Goal: Transaction & Acquisition: Purchase product/service

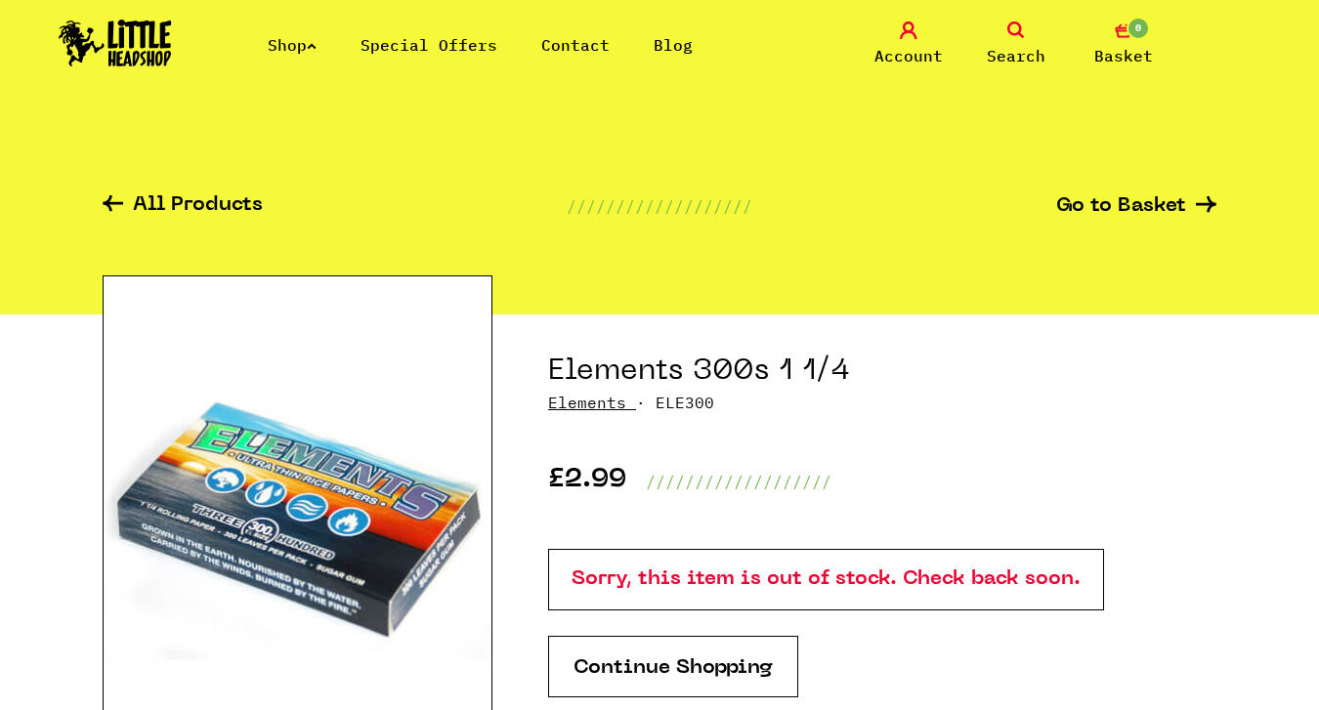
click at [1152, 32] on link "0 Basket" at bounding box center [1124, 45] width 98 height 46
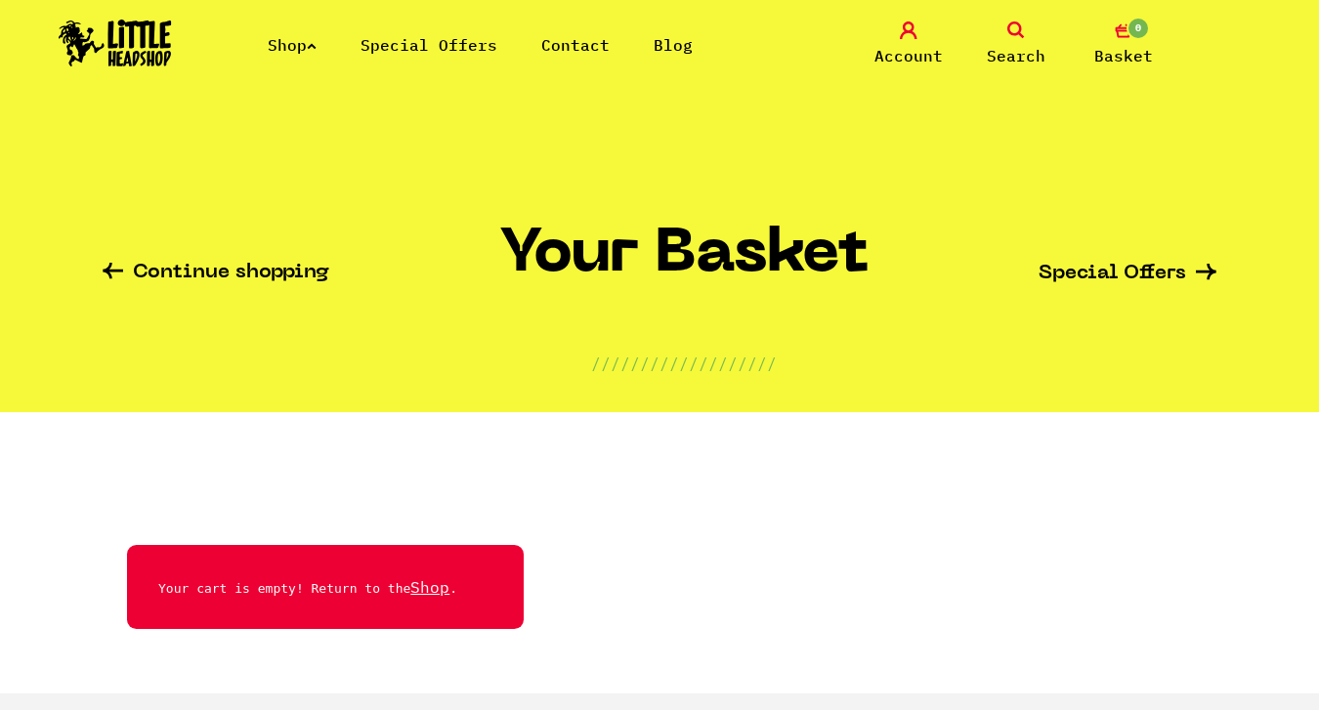
click at [1008, 37] on icon at bounding box center [1017, 31] width 18 height 18
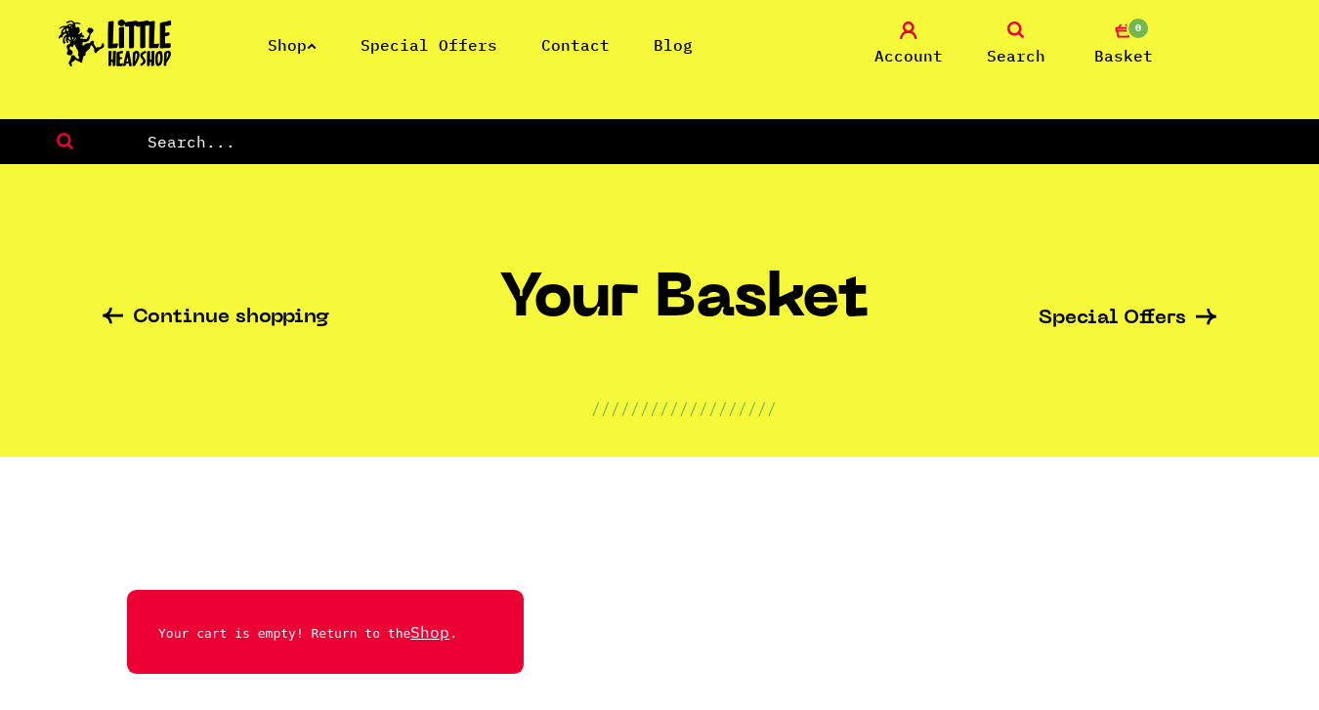
click at [616, 140] on input "text" at bounding box center [733, 141] width 1175 height 25
type input "1 1/4"
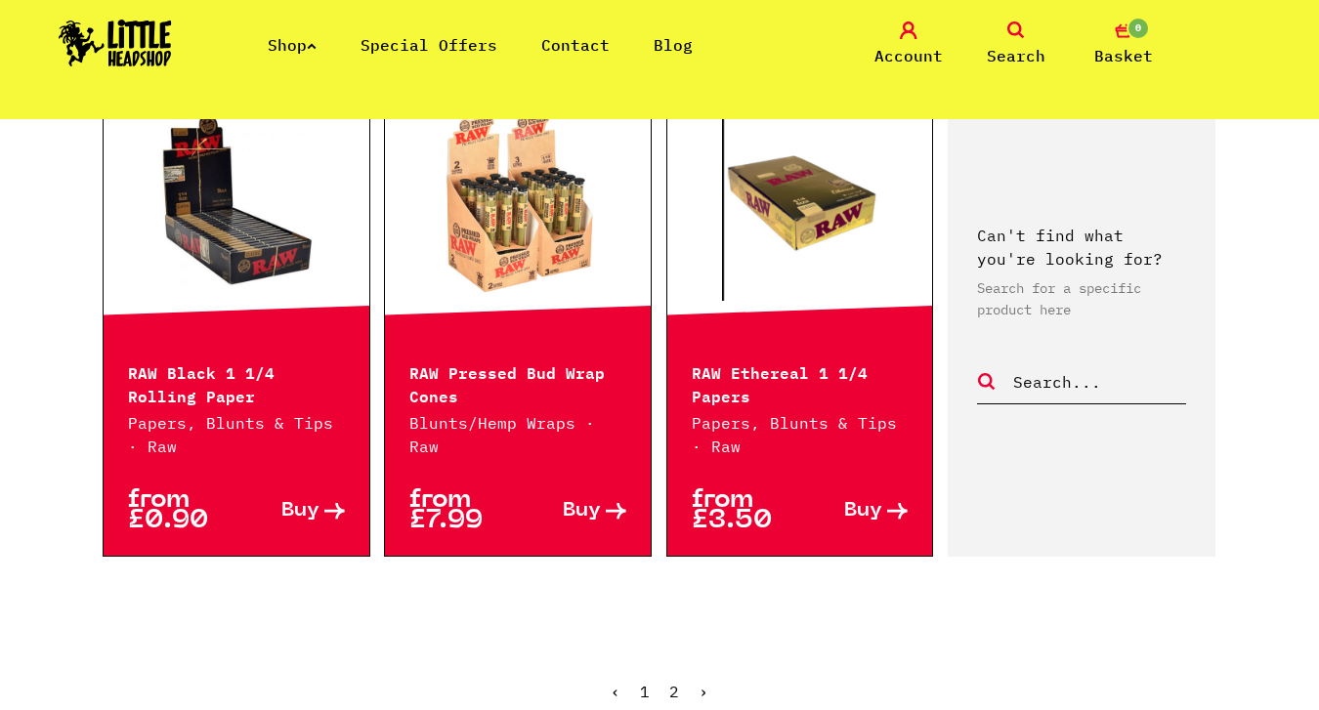
scroll to position [2105, 0]
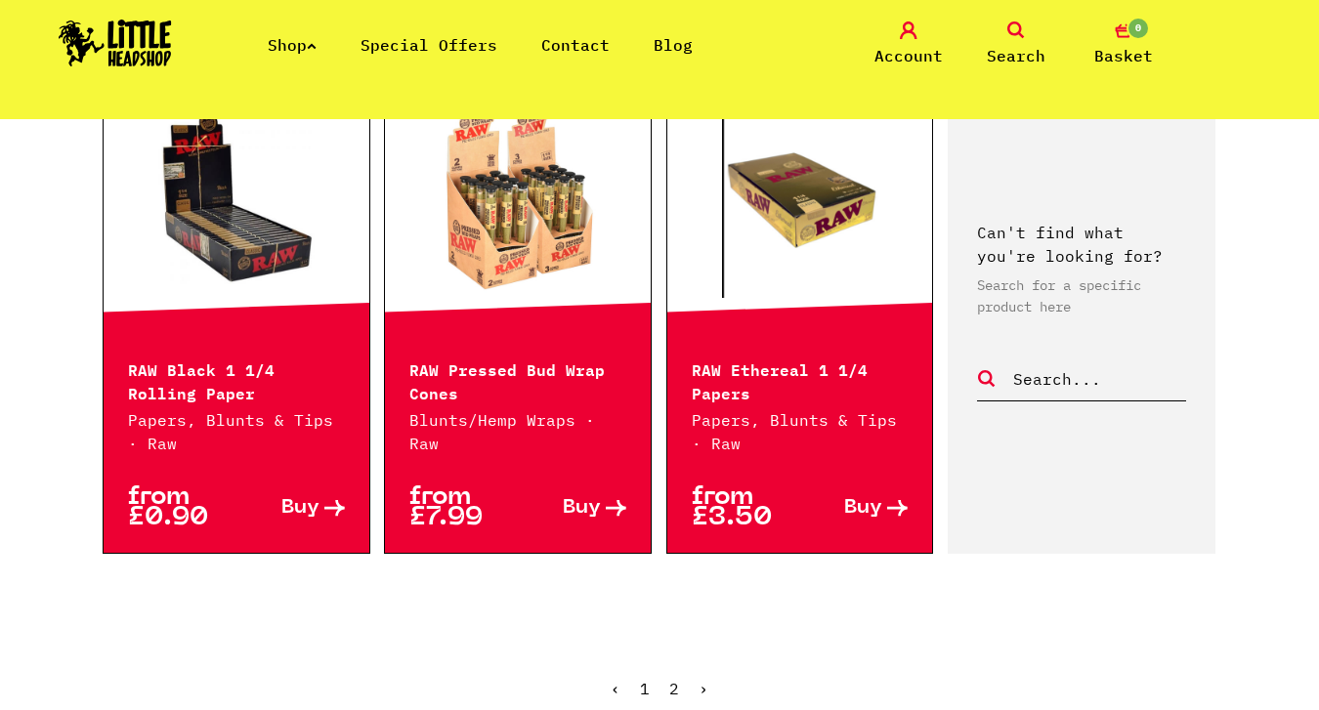
click at [721, 413] on p "Papers, Blunts & Tips · Raw" at bounding box center [800, 432] width 217 height 47
click at [796, 227] on link at bounding box center [800, 200] width 266 height 195
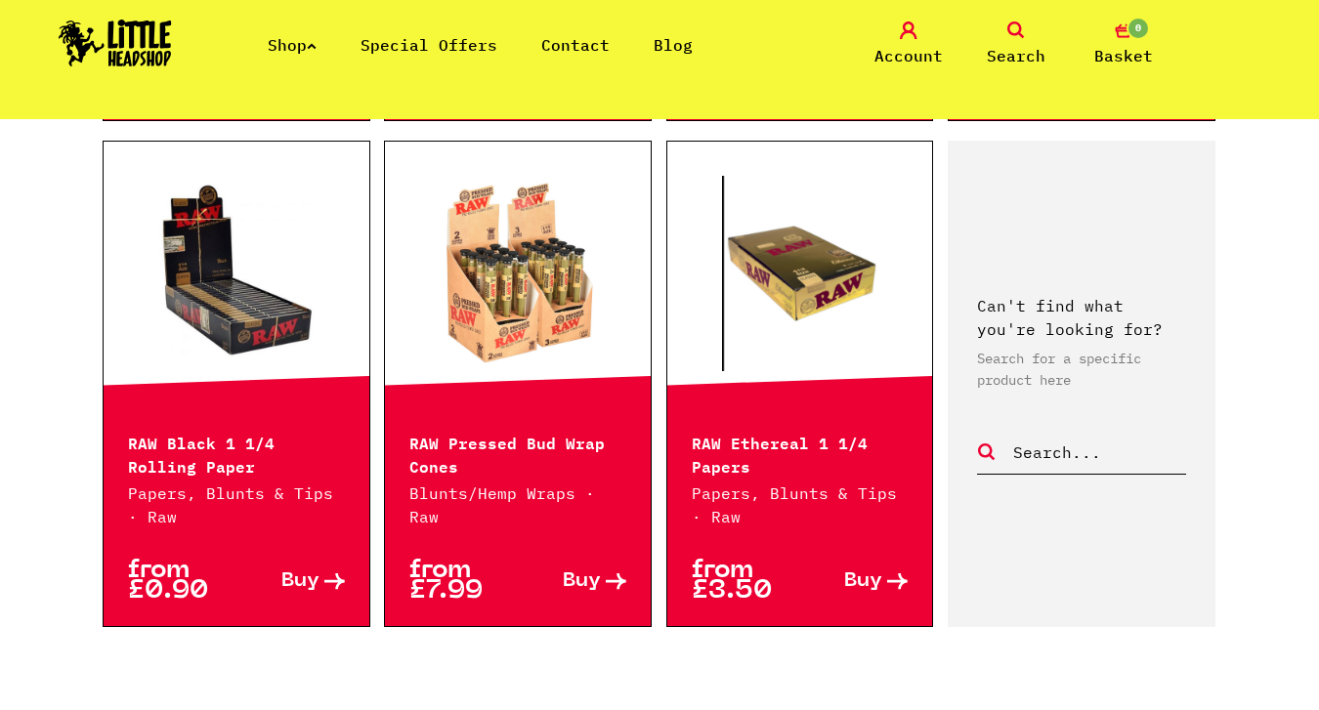
scroll to position [2056, 0]
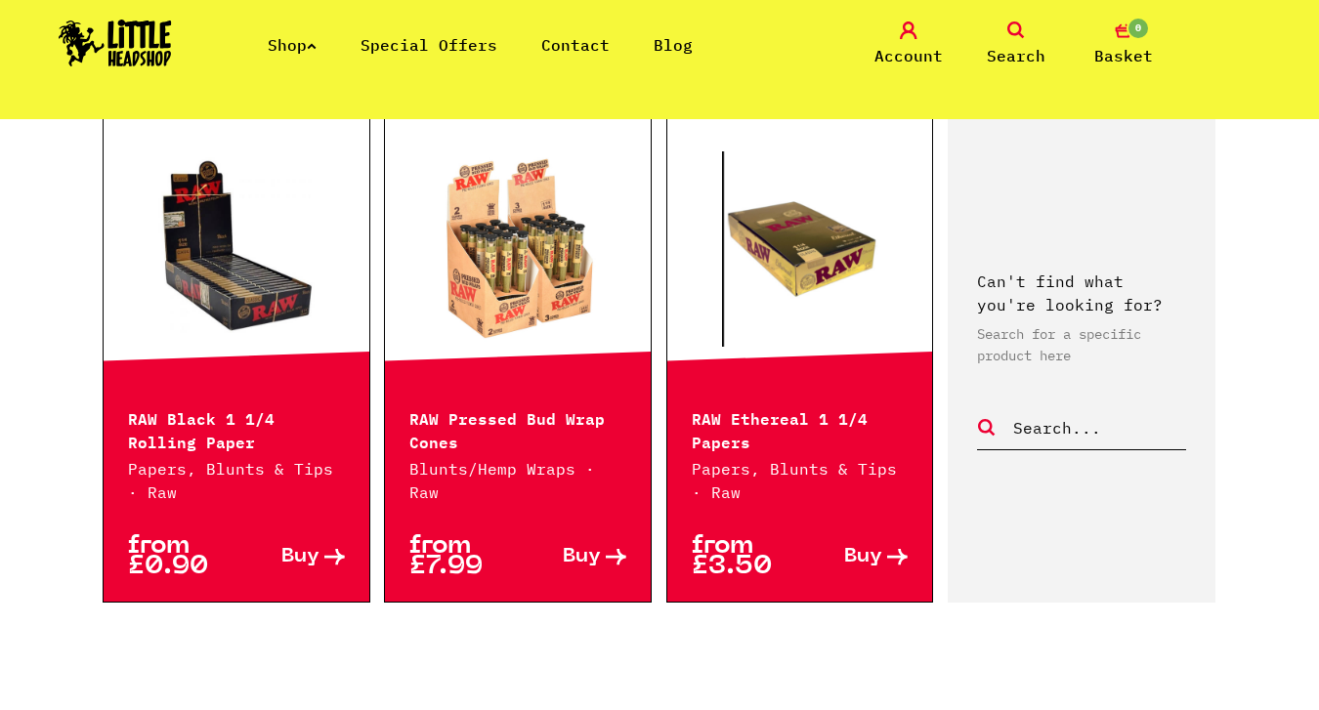
click at [186, 433] on p "RAW Black 1 1/4 Rolling Paper" at bounding box center [236, 429] width 217 height 47
click at [206, 253] on link at bounding box center [237, 248] width 266 height 195
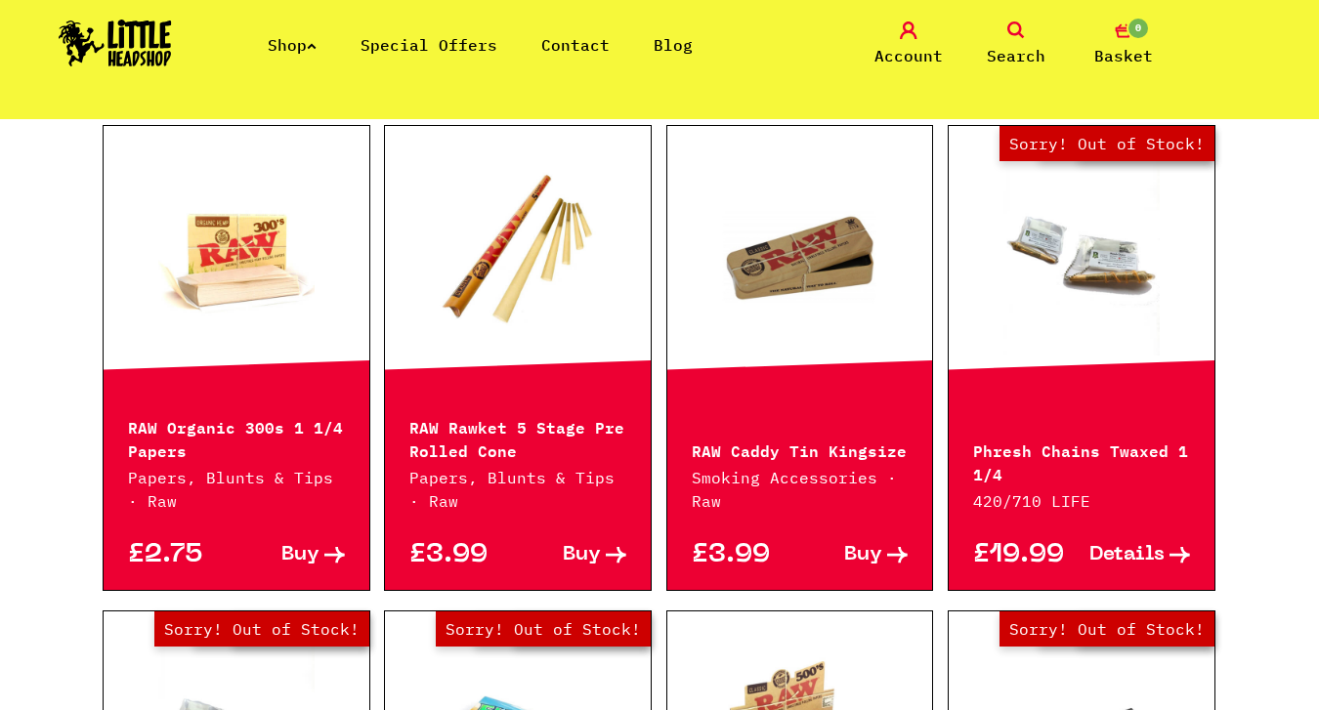
scroll to position [1100, 0]
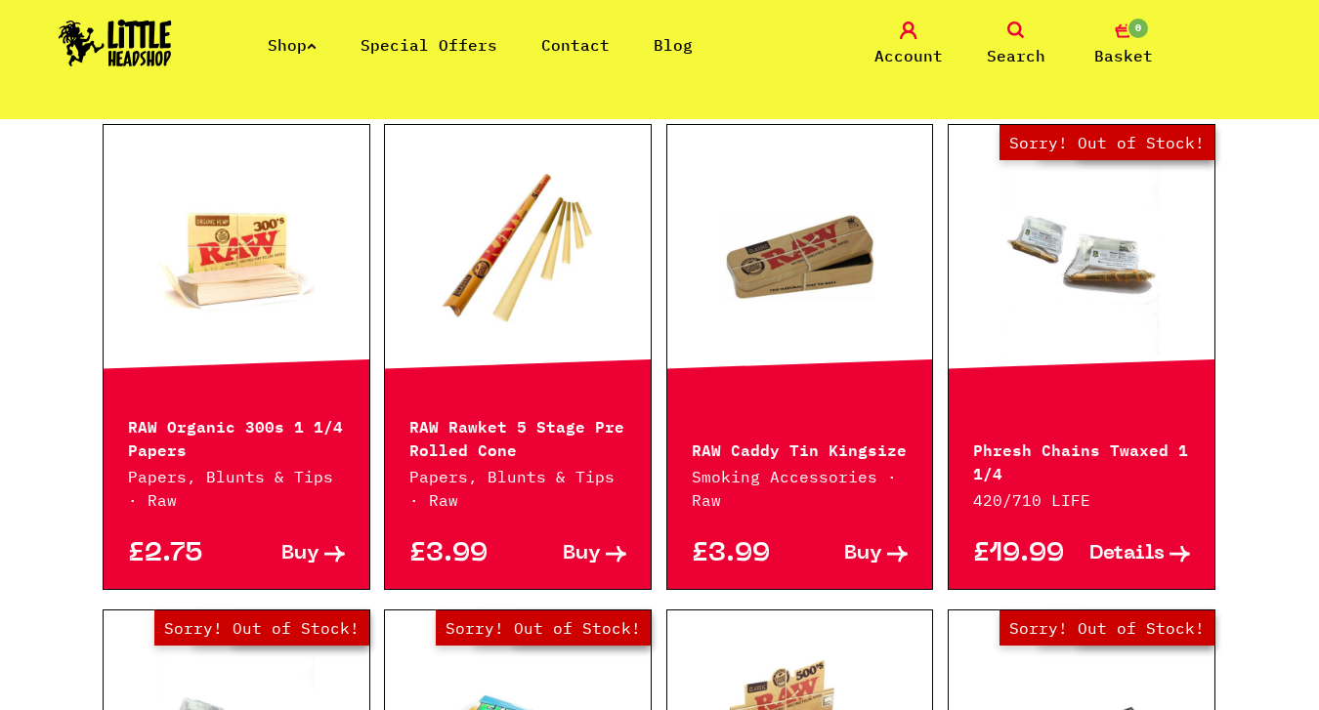
click at [312, 548] on span "Buy" at bounding box center [300, 554] width 38 height 21
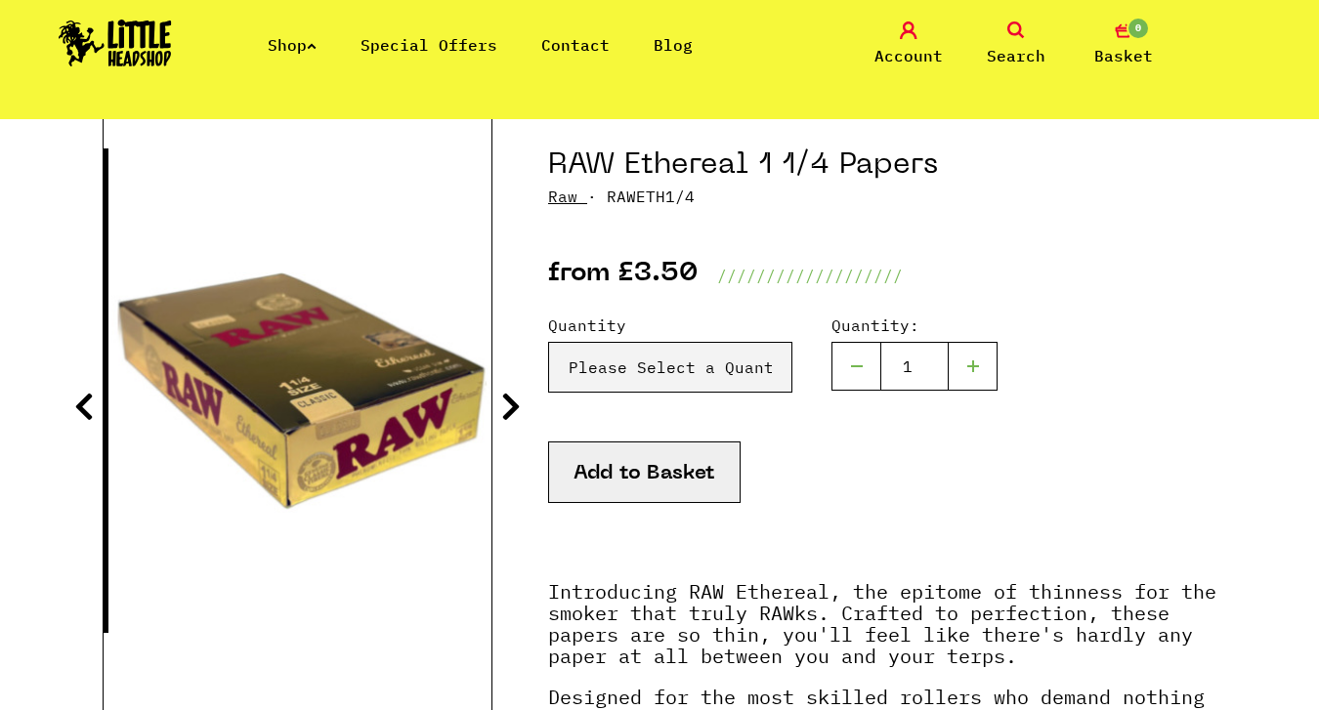
scroll to position [213, 0]
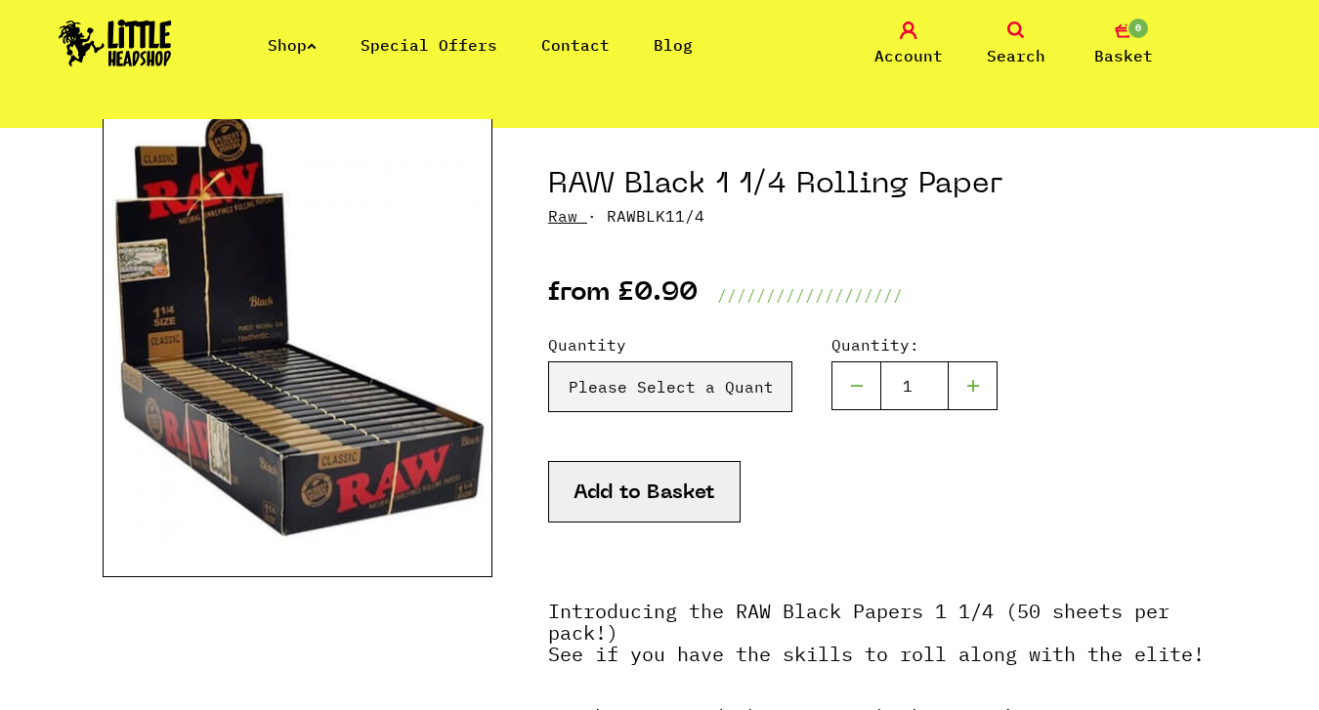
scroll to position [186, 0]
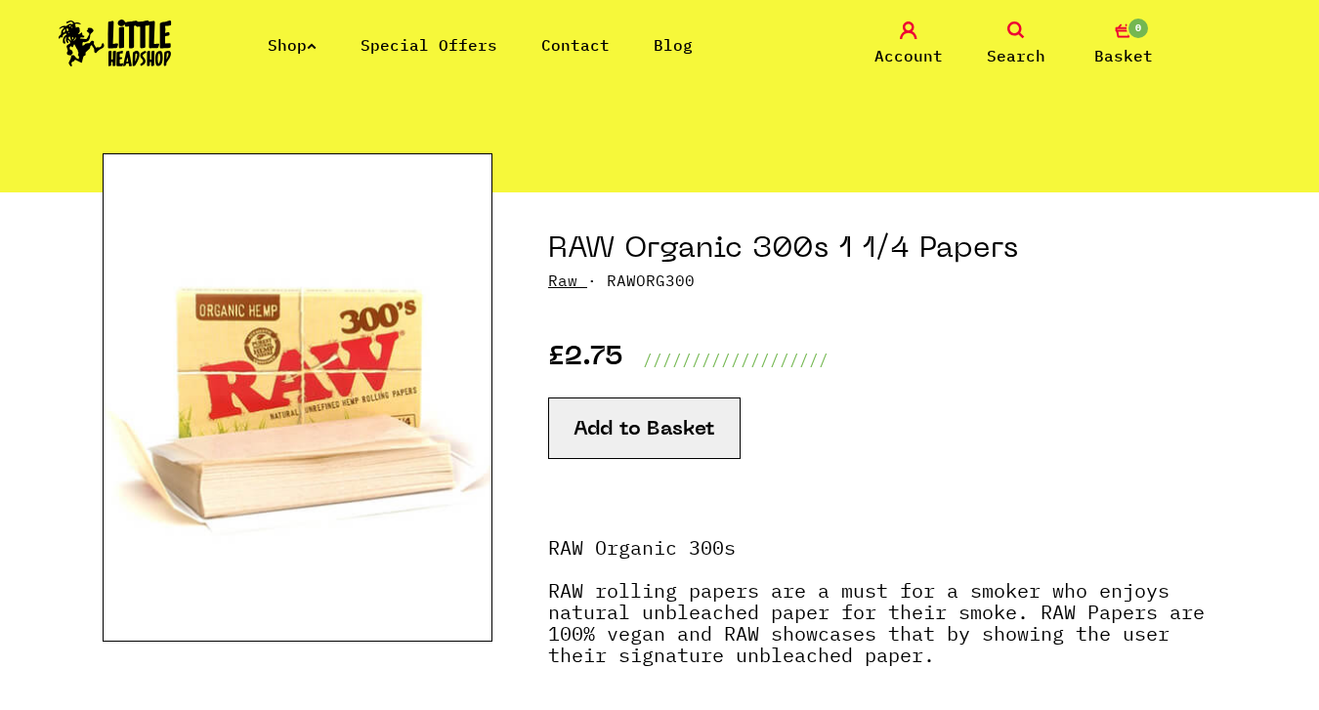
scroll to position [126, 0]
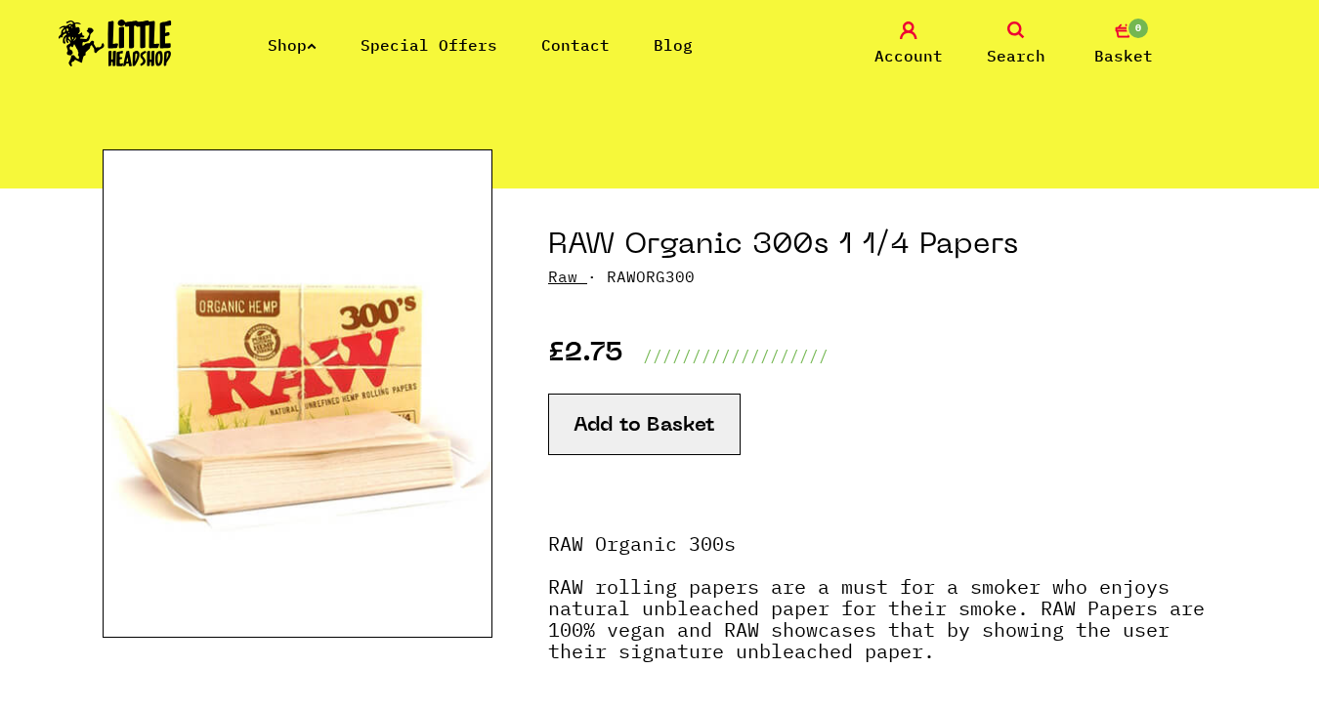
click at [624, 411] on button "Add to Basket" at bounding box center [644, 425] width 193 height 62
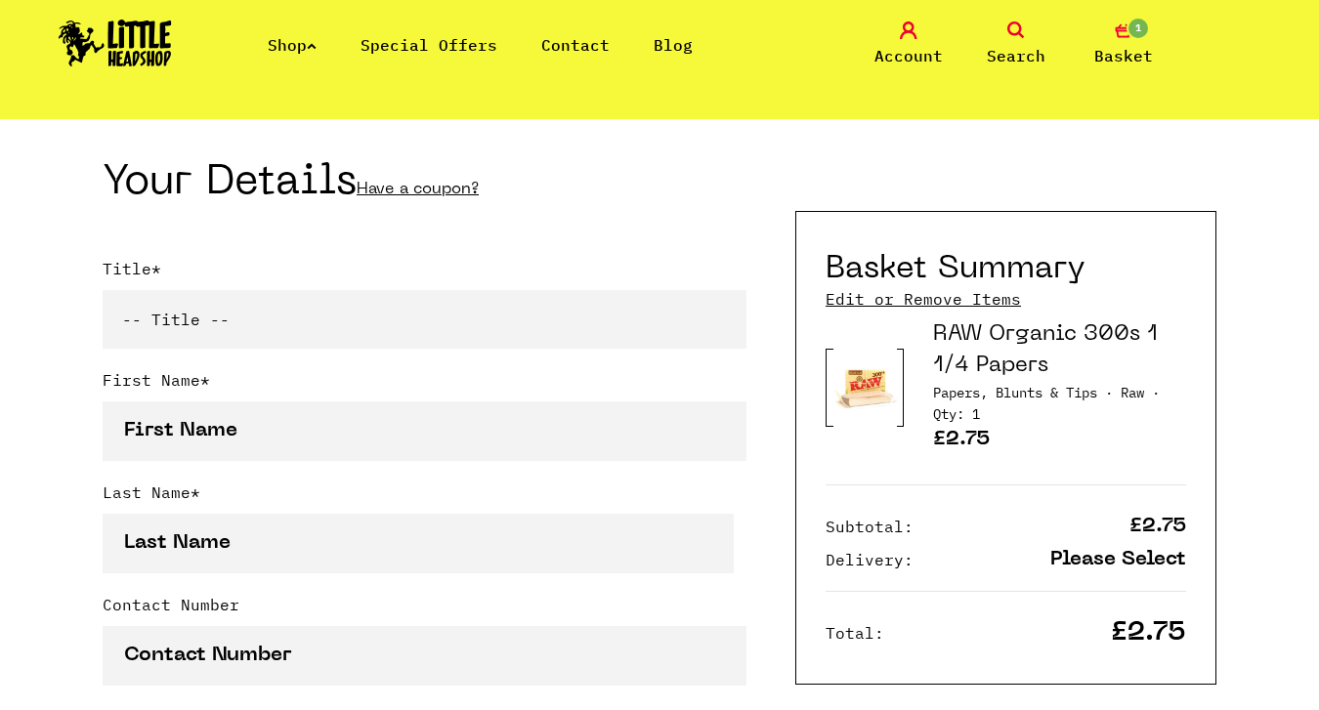
scroll to position [420, 0]
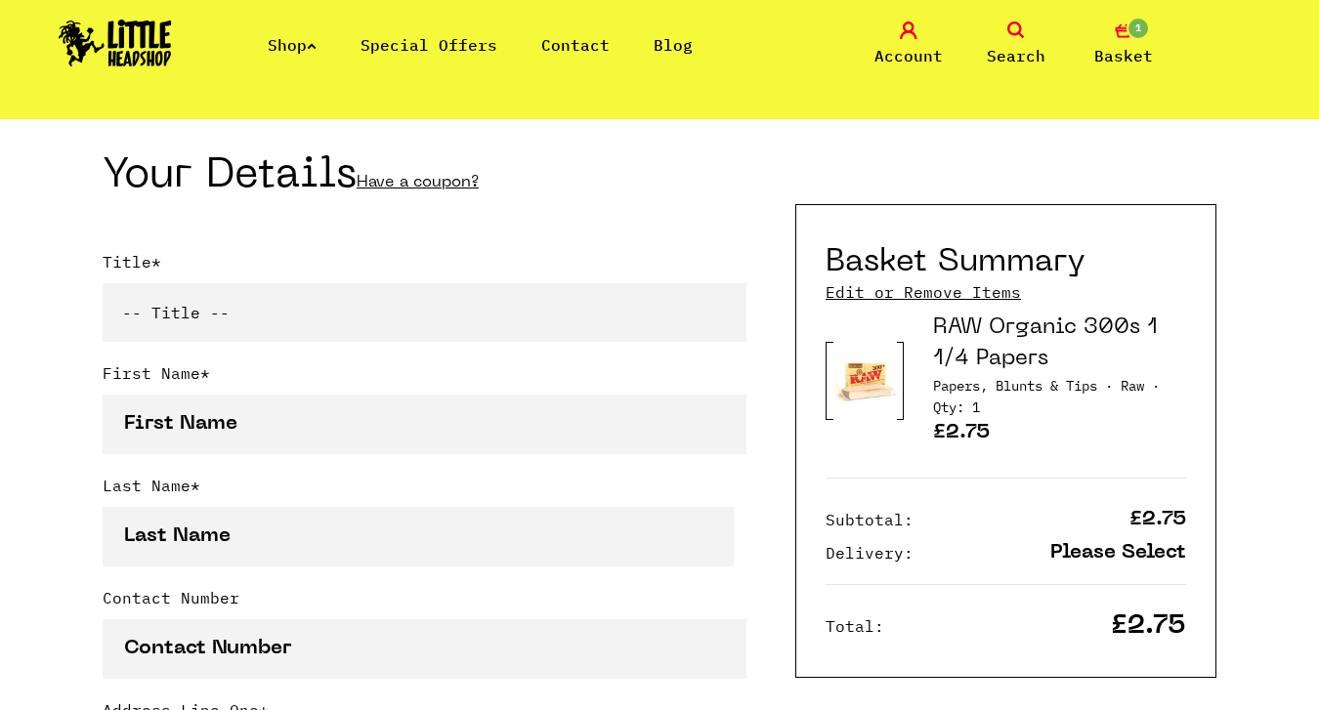
select select "mr"
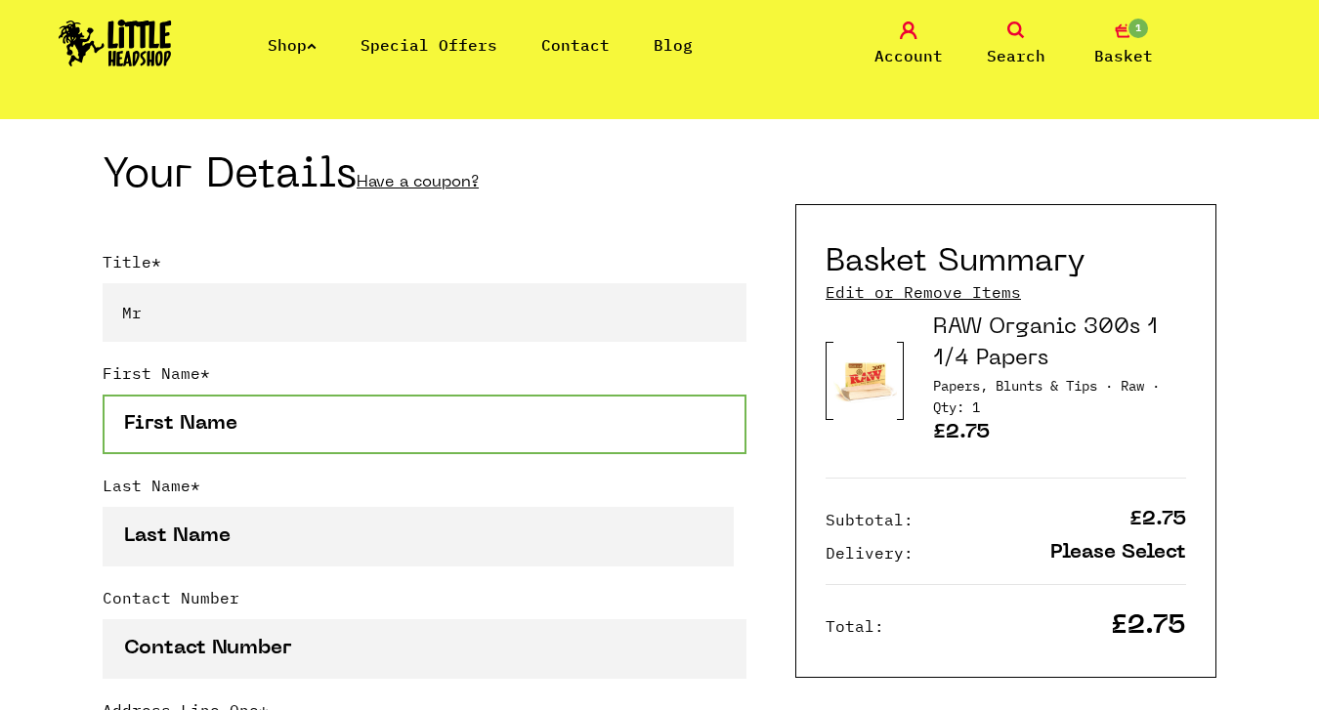
click at [713, 432] on input "First Name *" at bounding box center [425, 425] width 644 height 60
click at [707, 422] on input "First Name *" at bounding box center [425, 425] width 644 height 60
type input "Phil"
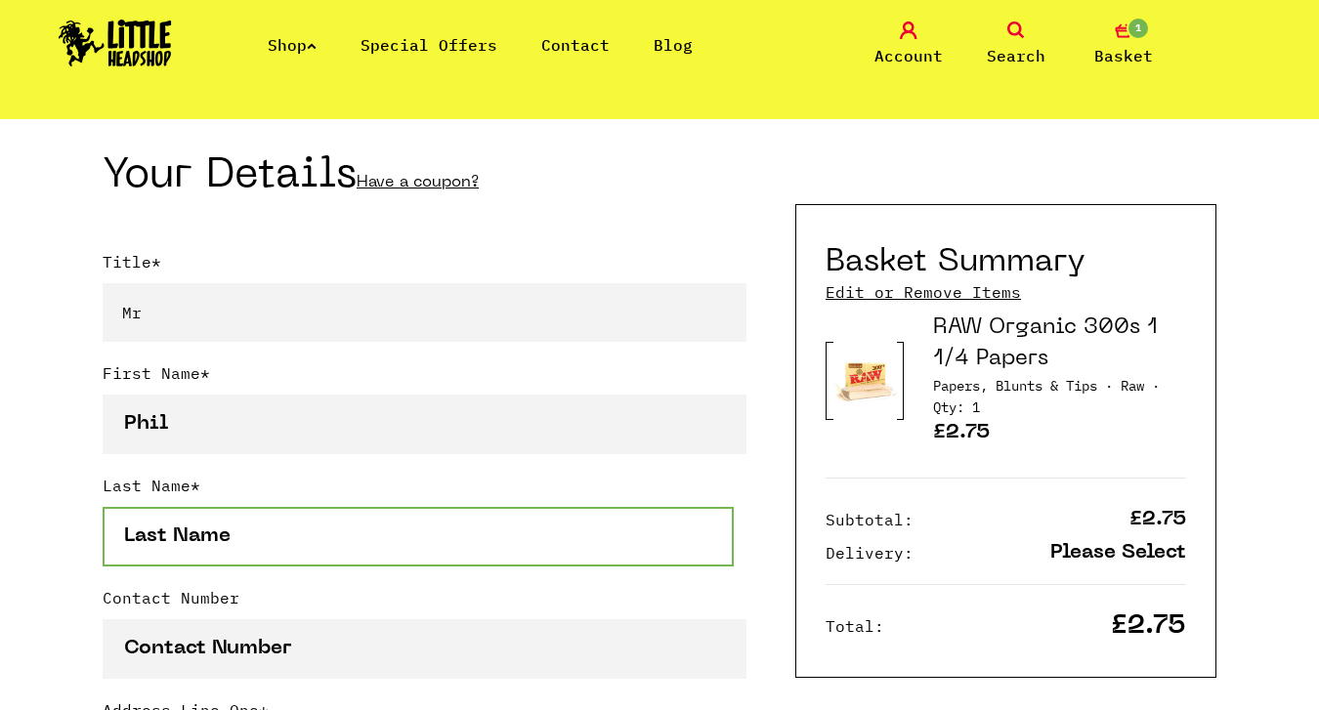
type input "Addyman"
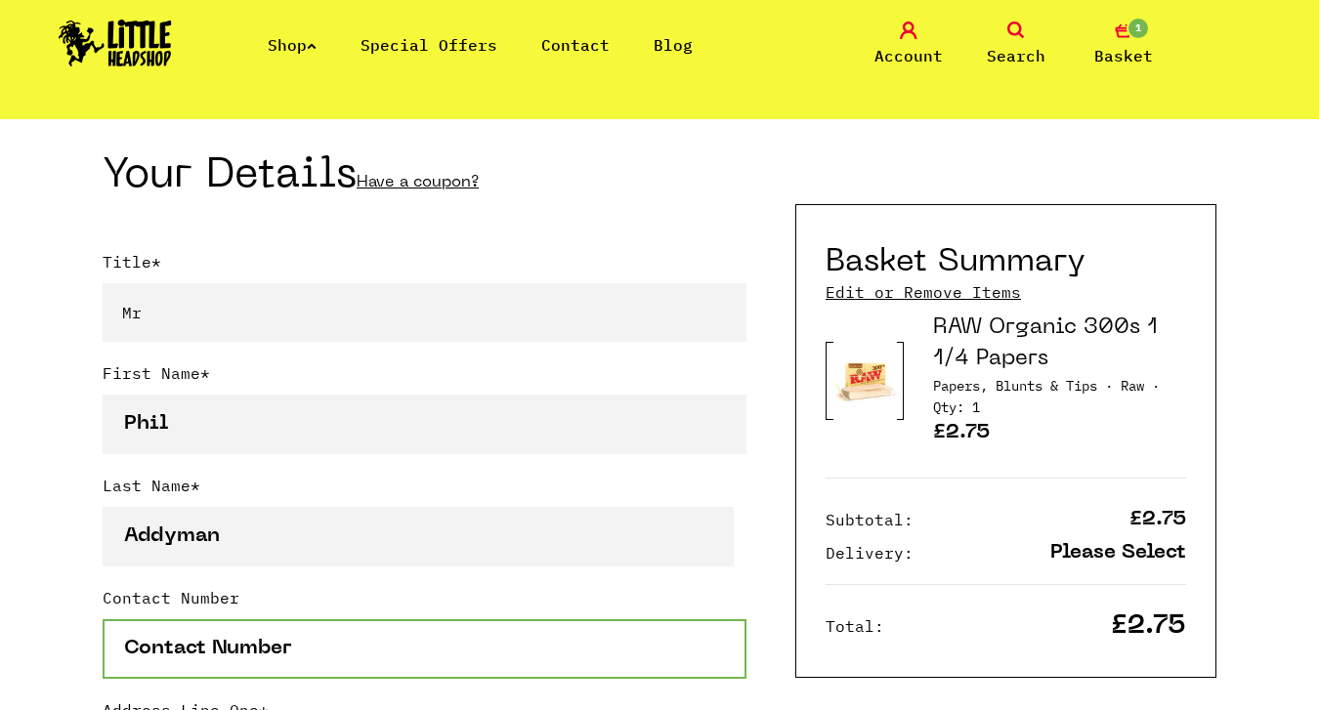
type input "7736743558"
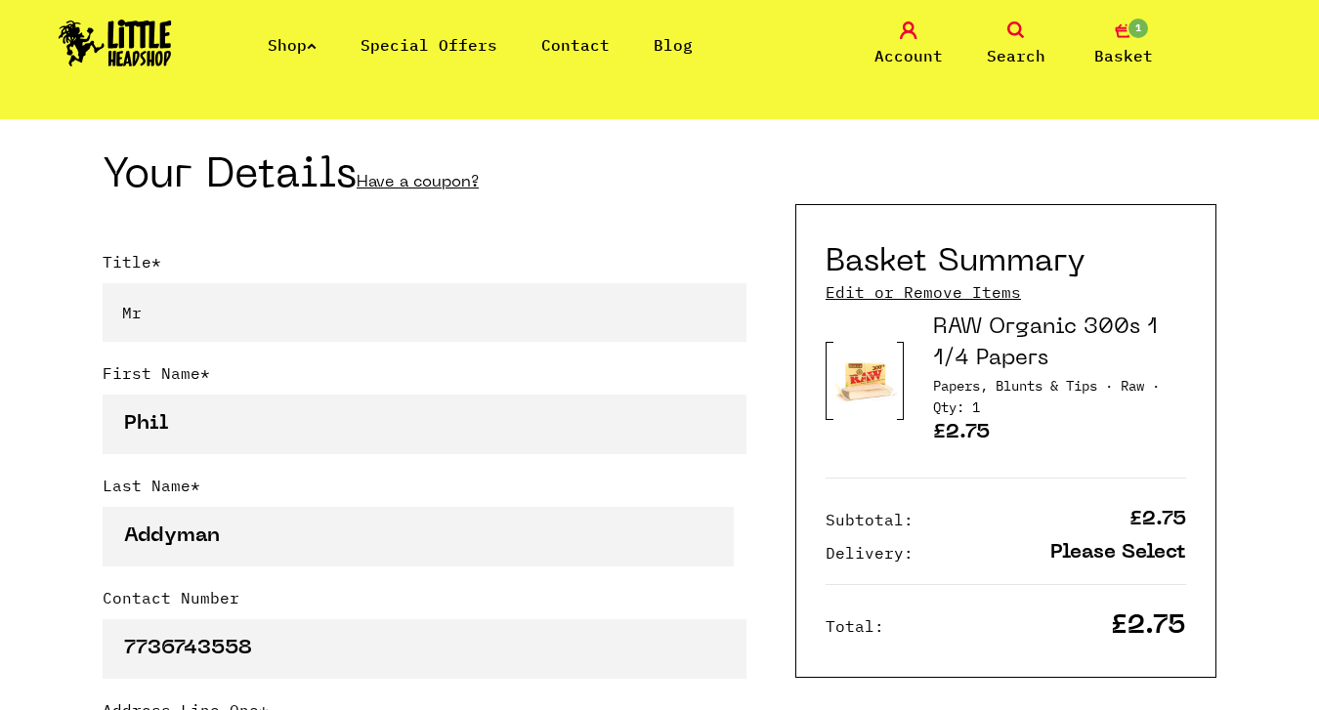
type input "Elmstead, 15, Wedderburn Road"
type input "Malvern"
select select "826"
type input "WR14 2DF"
type input "philaddyman@gmail.com"
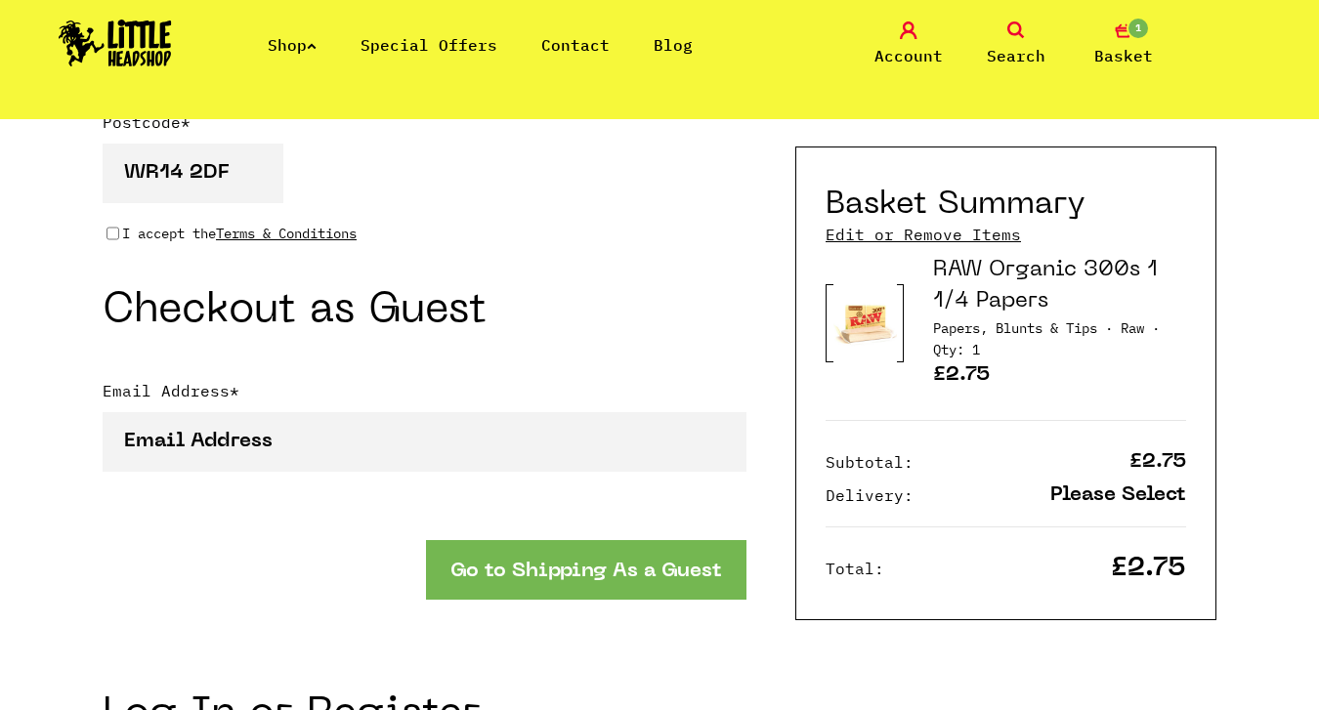
scroll to position [1697, 0]
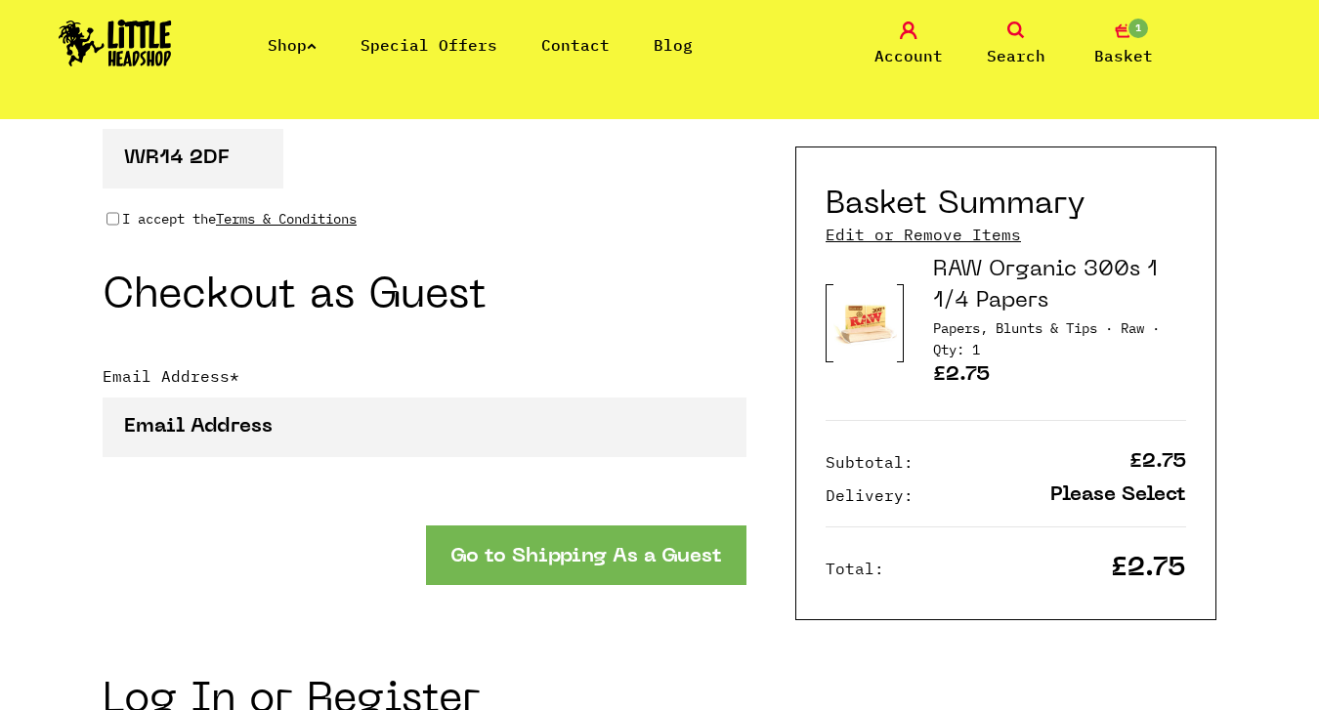
click at [110, 214] on input "I accept the Terms & Conditions" at bounding box center [113, 219] width 13 height 16
checkbox input "true"
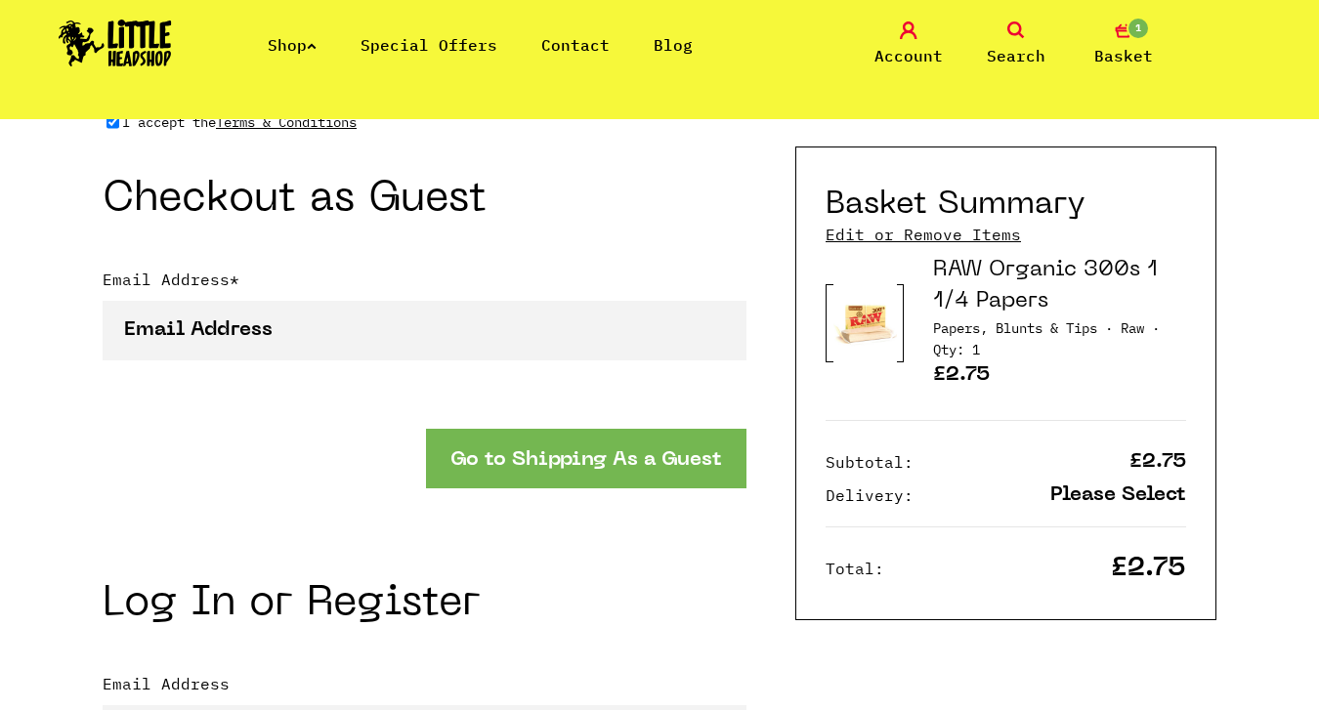
scroll to position [1804, 0]
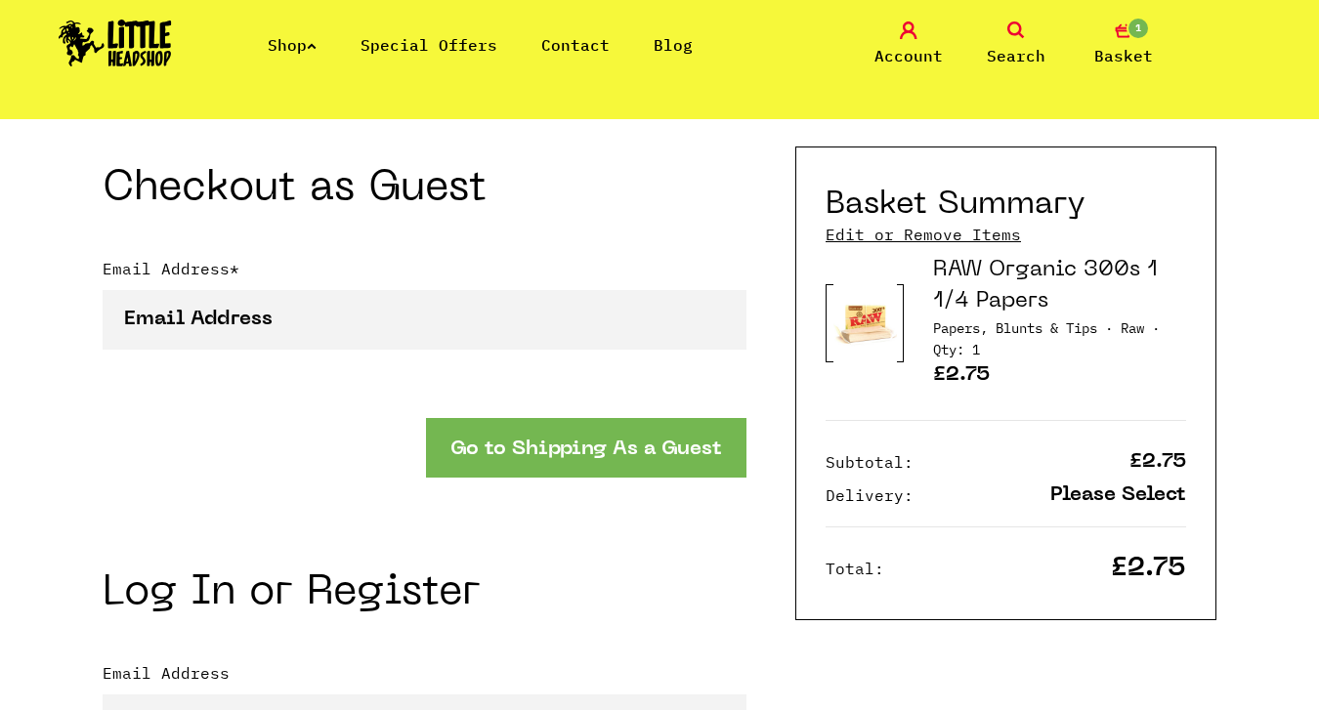
click at [539, 442] on button "Go to Shipping As a Guest" at bounding box center [586, 448] width 321 height 60
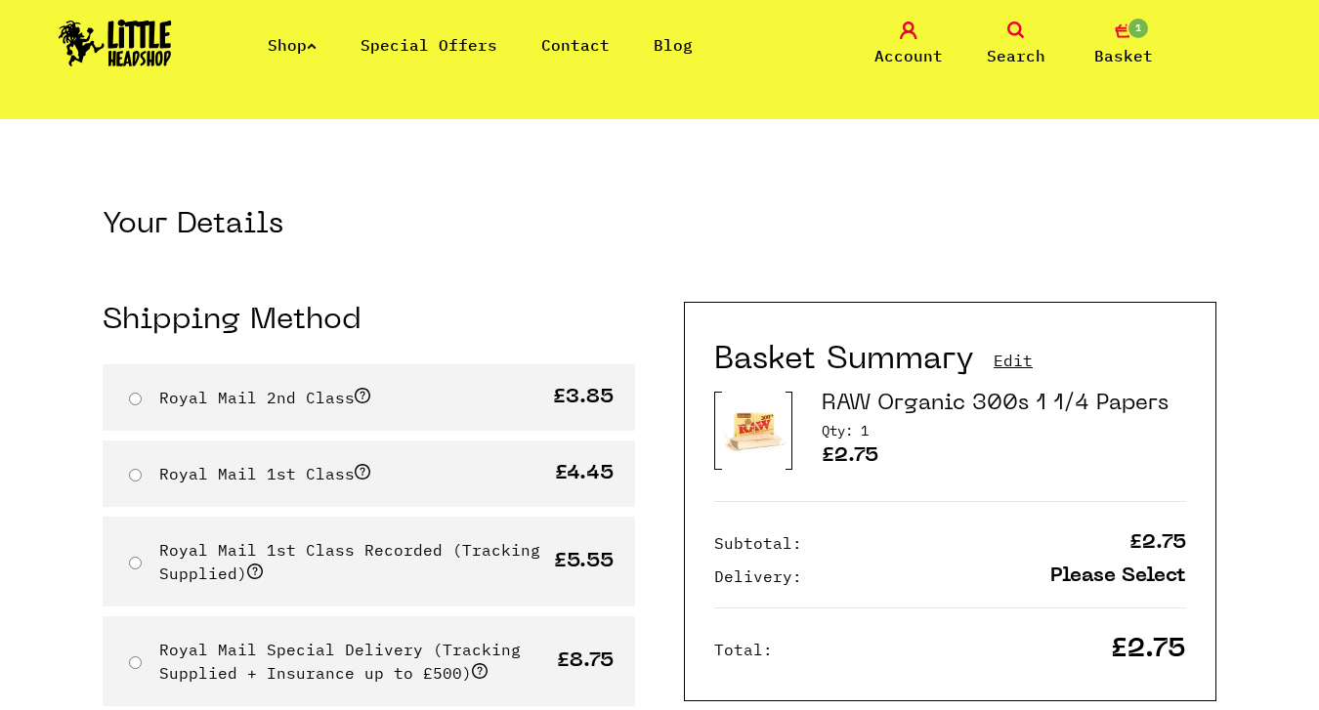
click at [132, 399] on input "Royal Mail 2nd Class" at bounding box center [135, 399] width 13 height 13
radio input "true"
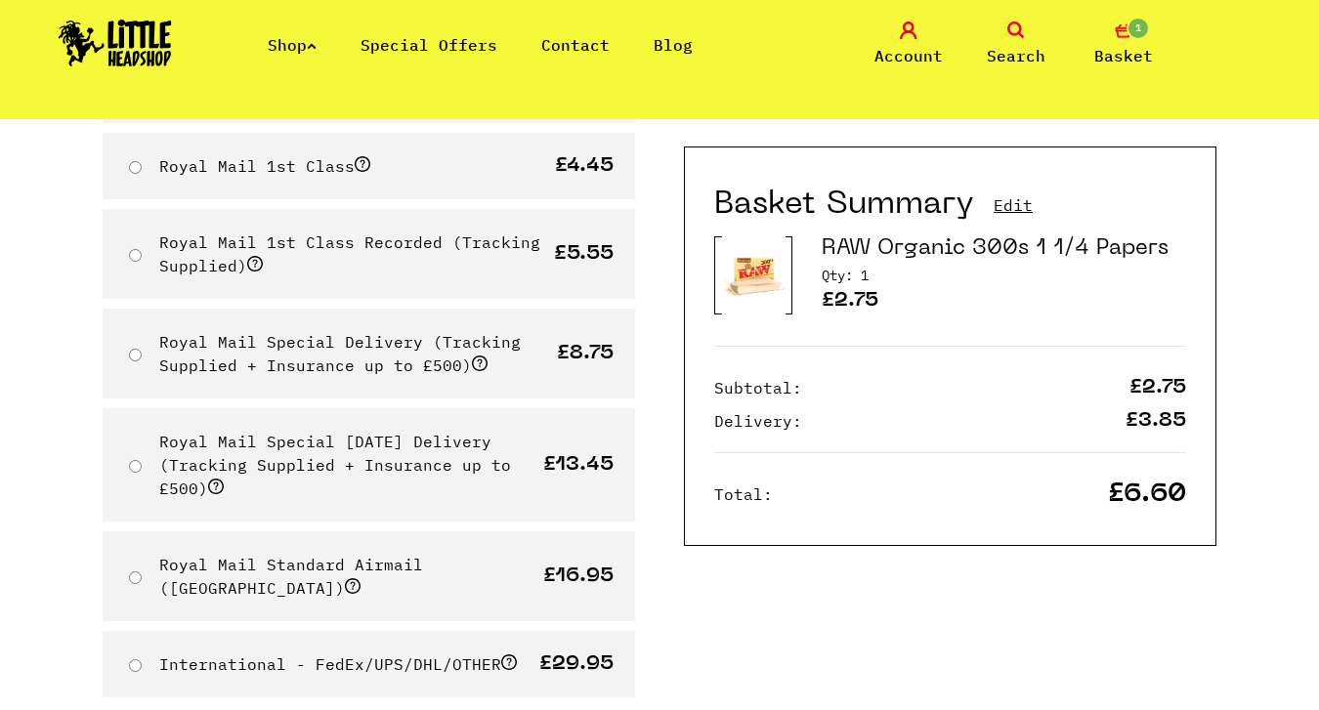
scroll to position [323, 0]
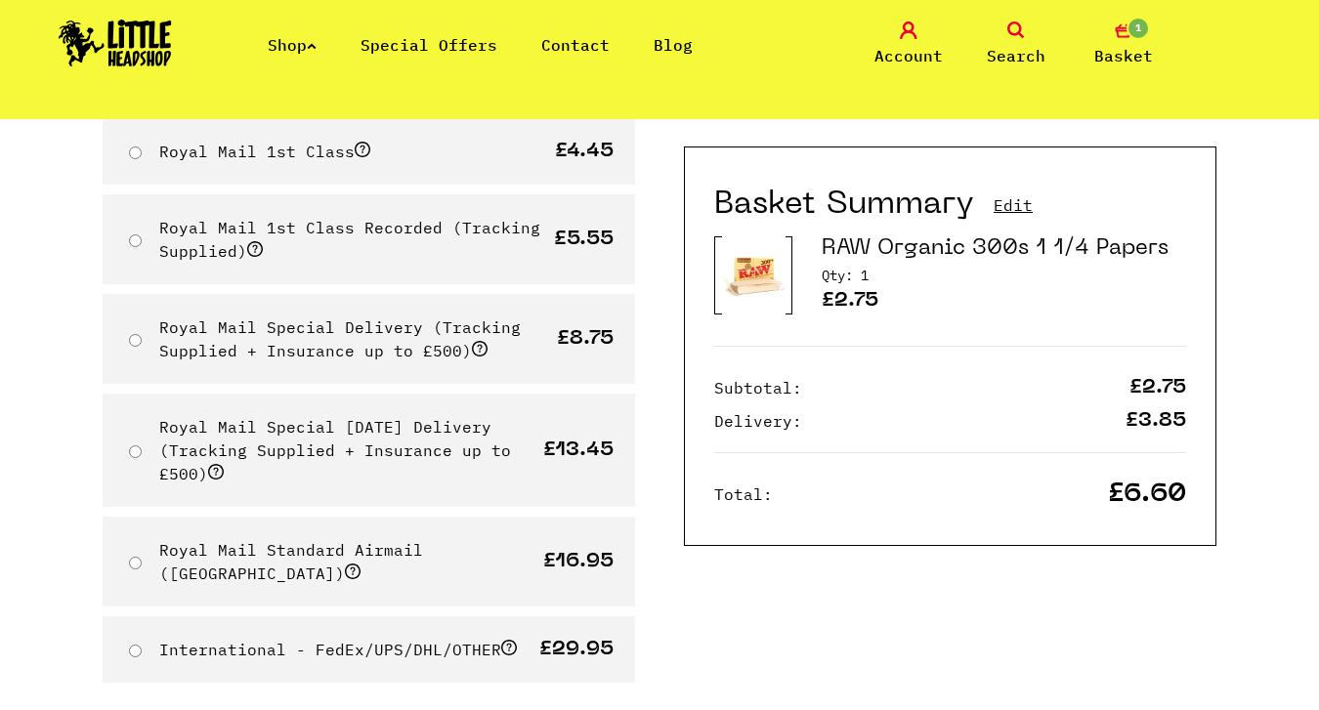
click at [910, 226] on div "Basket Summary Edit RAW Organic 300s 1 1/4 Papers Qty: 1 £2.75 Subtotal: £3.85" at bounding box center [950, 347] width 533 height 400
click at [1126, 39] on link "1 Basket" at bounding box center [1124, 45] width 98 height 46
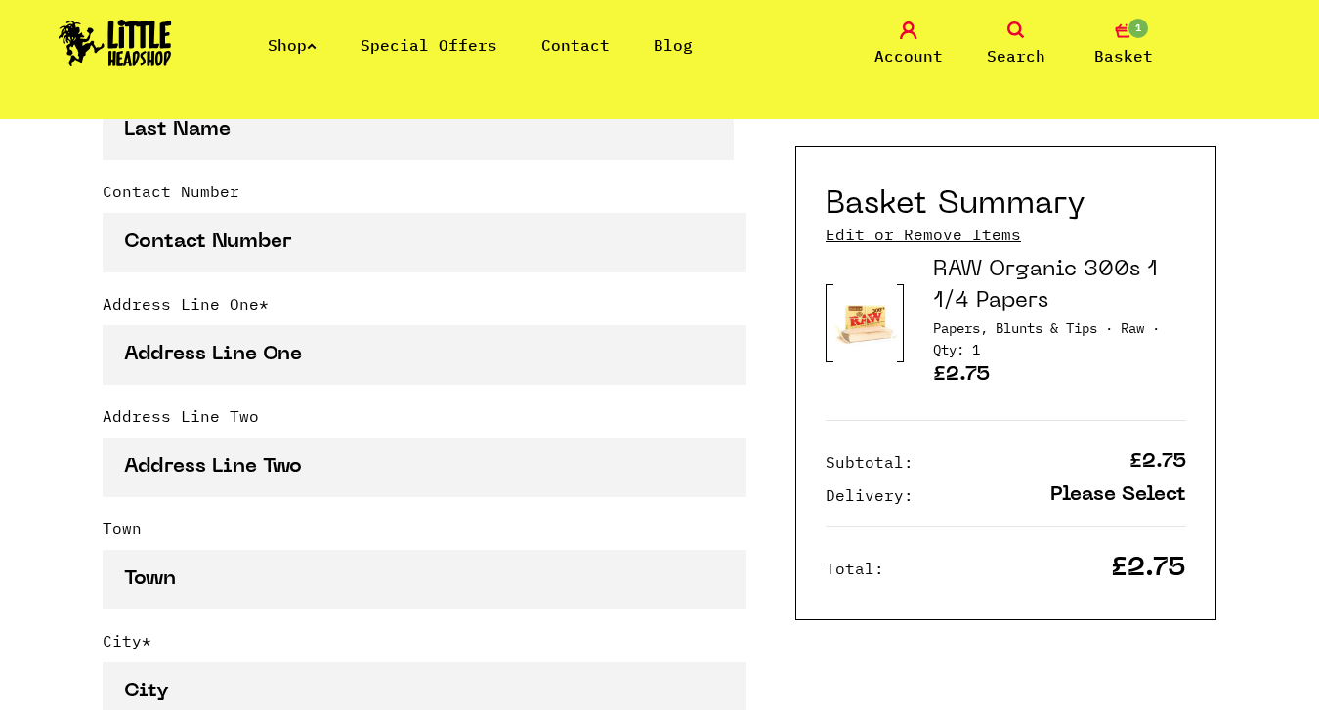
scroll to position [832, 0]
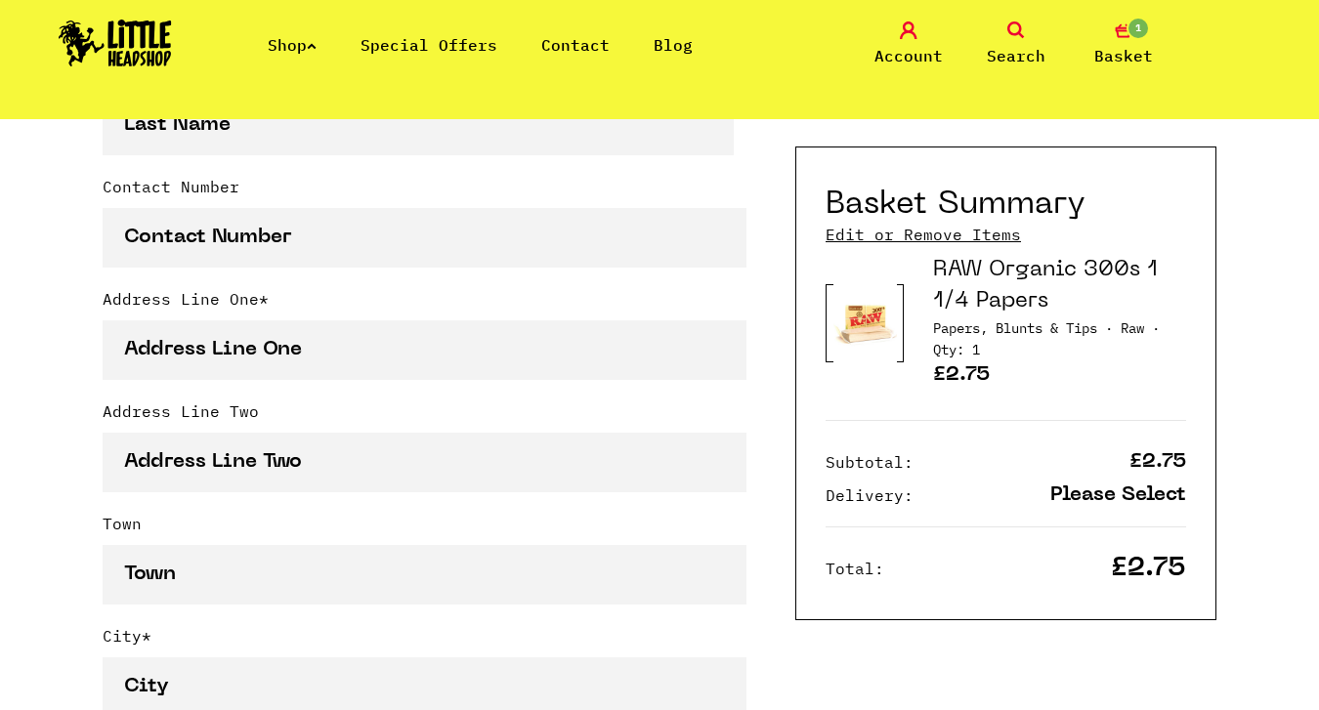
click at [956, 369] on p "£2.75" at bounding box center [1059, 378] width 253 height 25
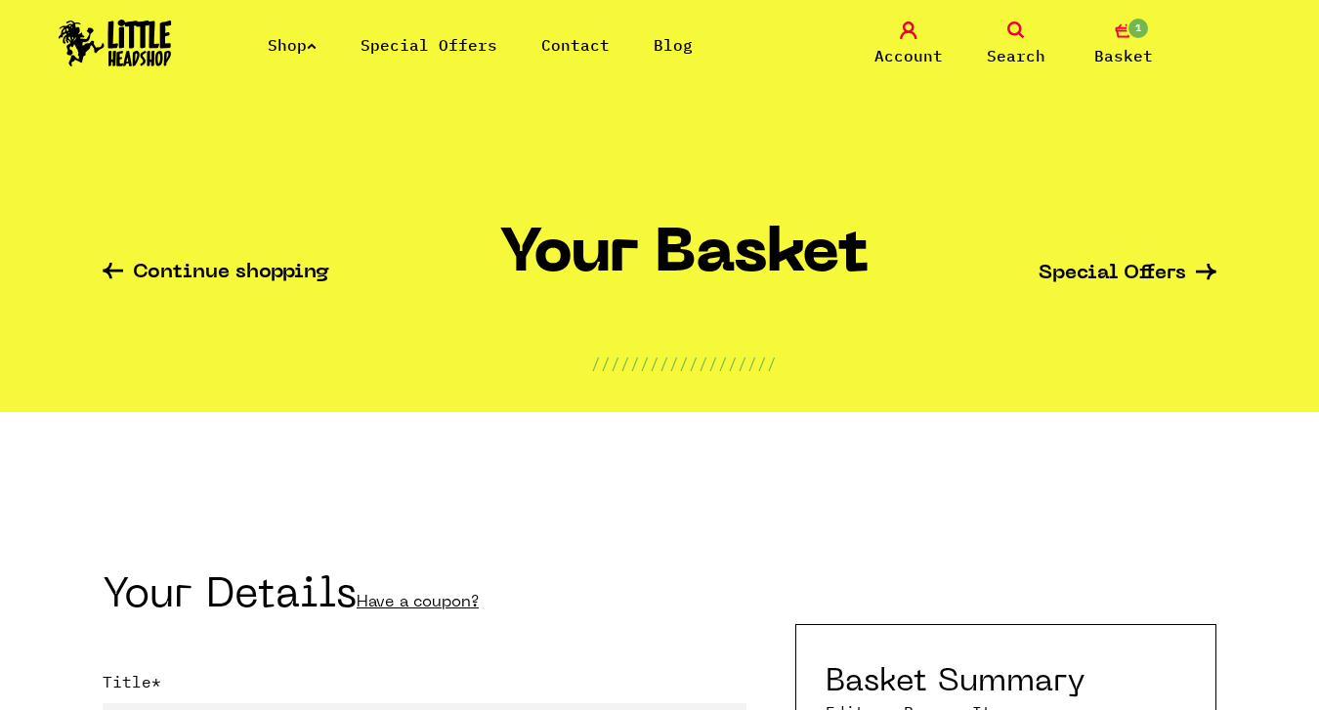
scroll to position [0, 0]
click at [1131, 27] on span "1" at bounding box center [1138, 28] width 23 height 23
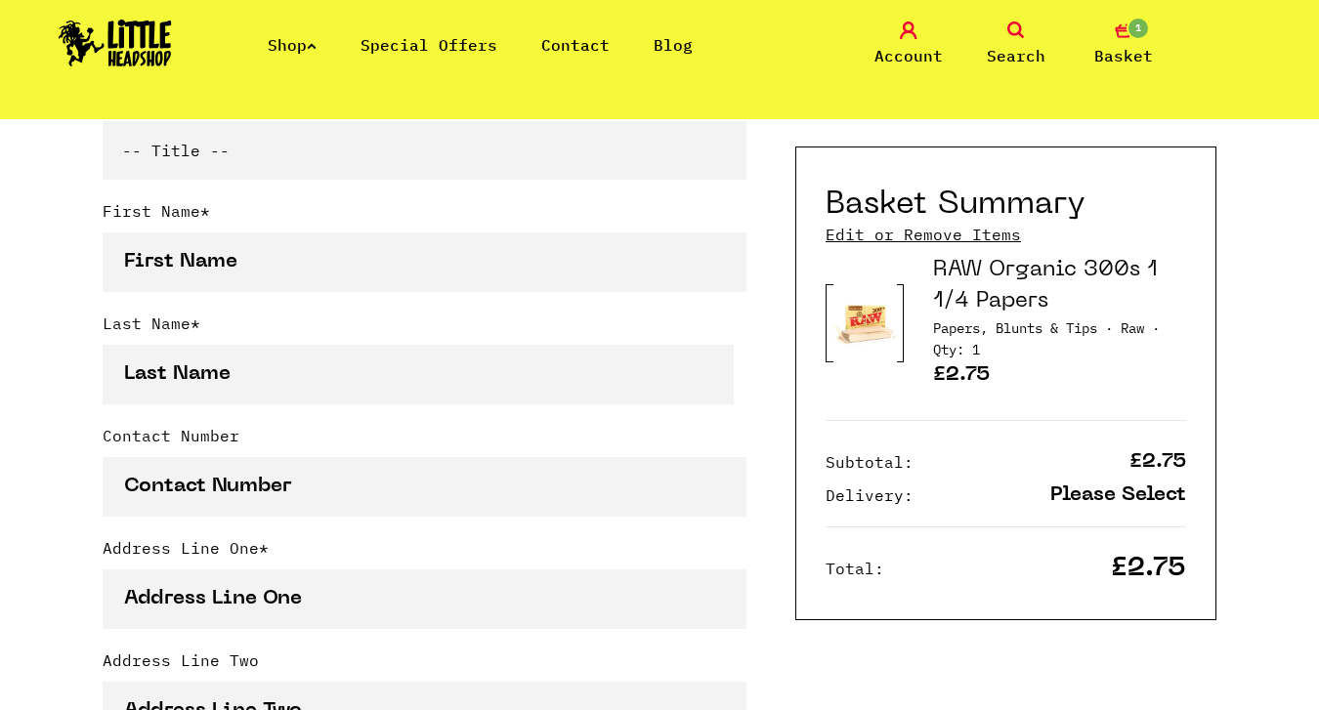
scroll to position [584, 0]
click at [975, 348] on span "Qty: 1" at bounding box center [956, 350] width 47 height 18
click at [922, 234] on link "Edit or Remove Items" at bounding box center [923, 235] width 195 height 22
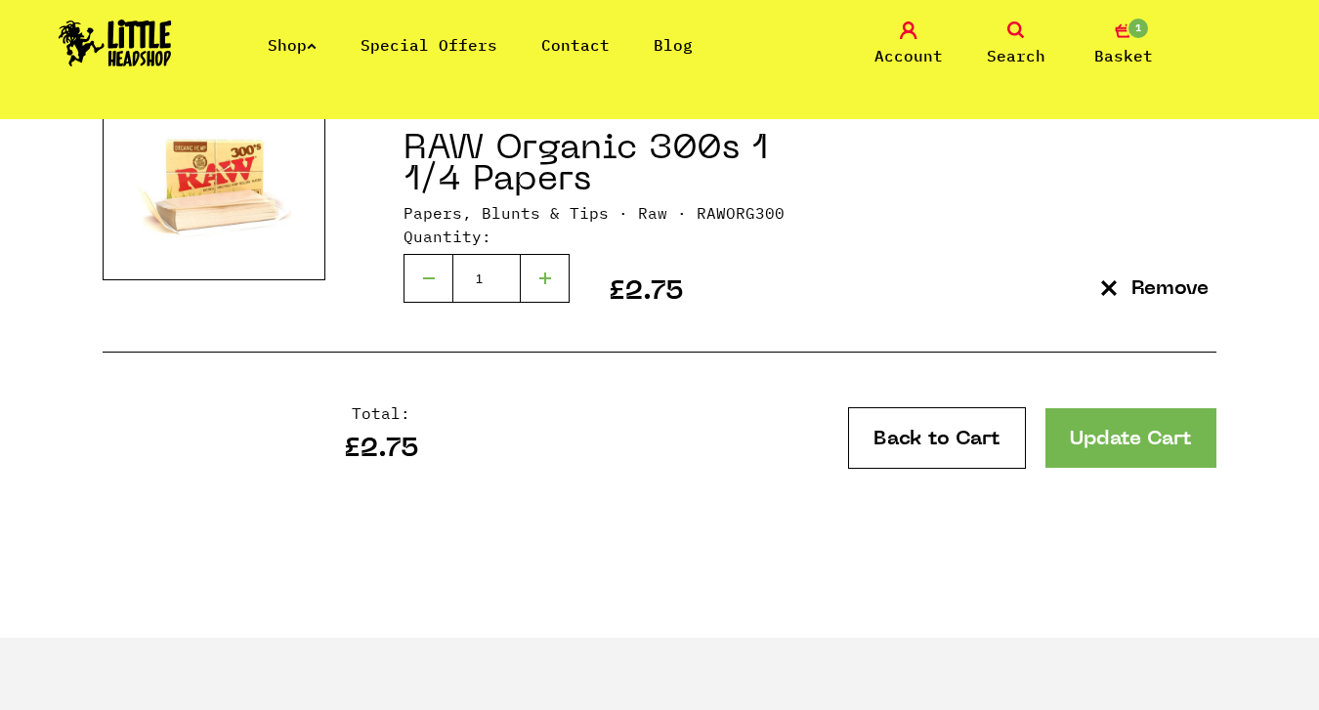
scroll to position [331, 0]
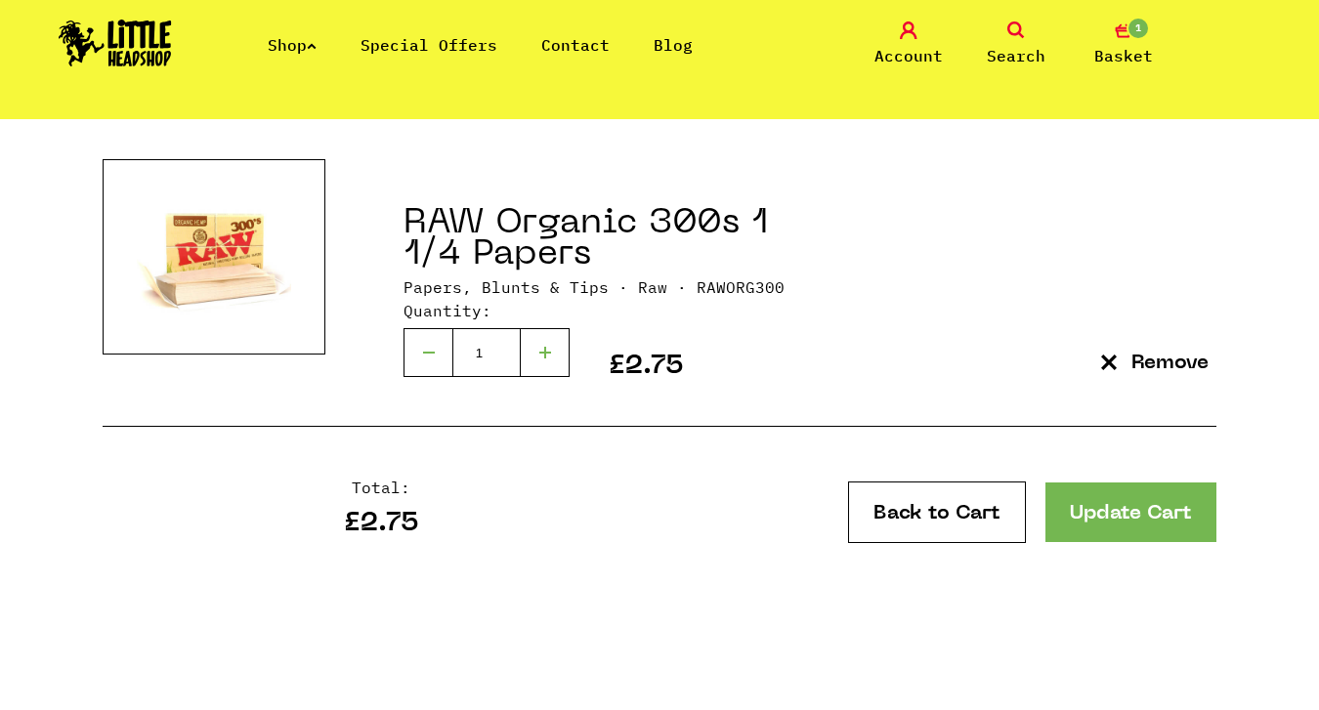
click at [555, 338] on div at bounding box center [545, 352] width 49 height 49
type input "2"
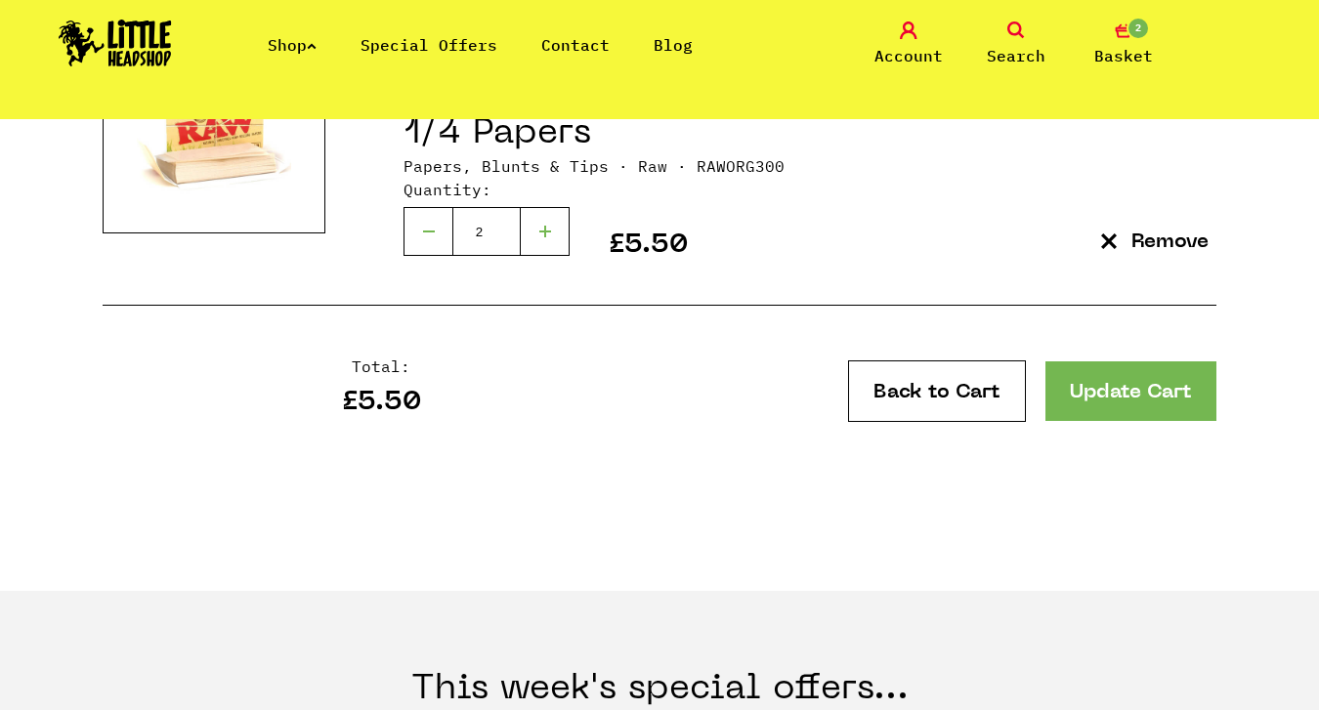
scroll to position [476, 0]
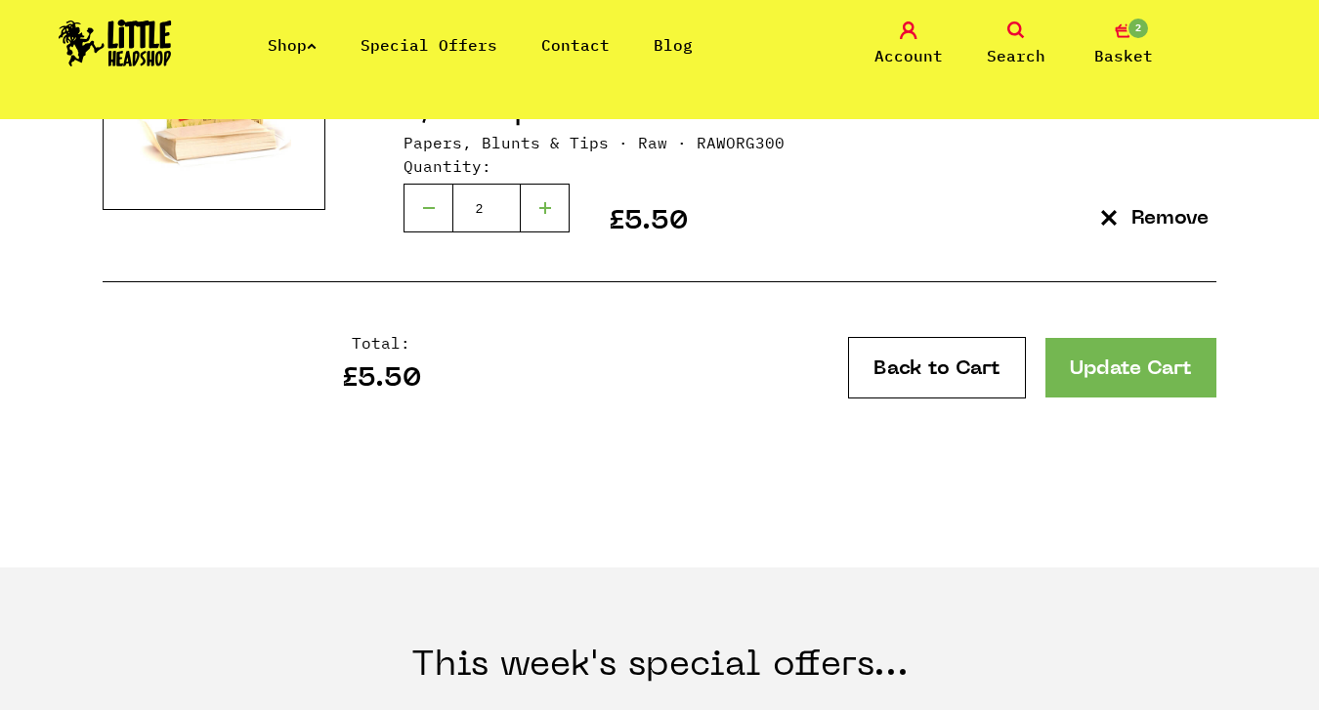
click at [539, 223] on div at bounding box center [545, 208] width 49 height 49
type input "3"
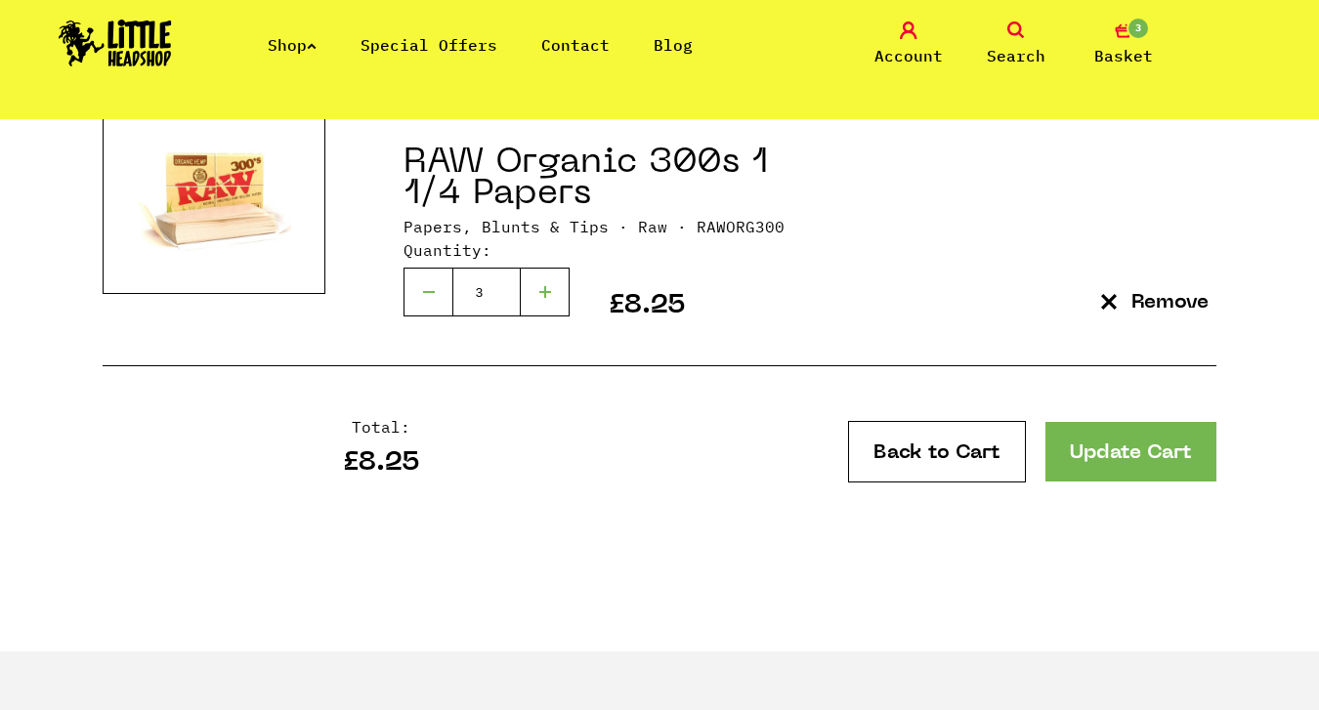
scroll to position [395, 0]
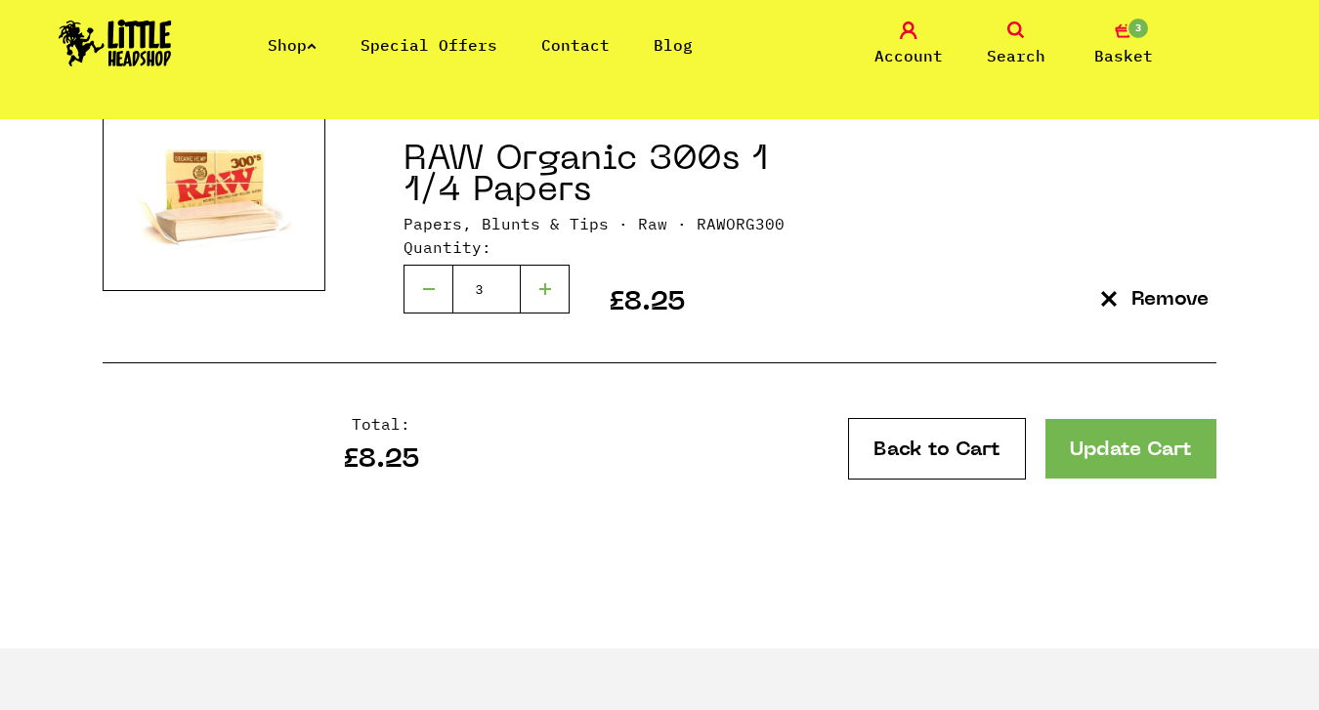
click at [1125, 431] on link "Update Cart" at bounding box center [1131, 449] width 171 height 60
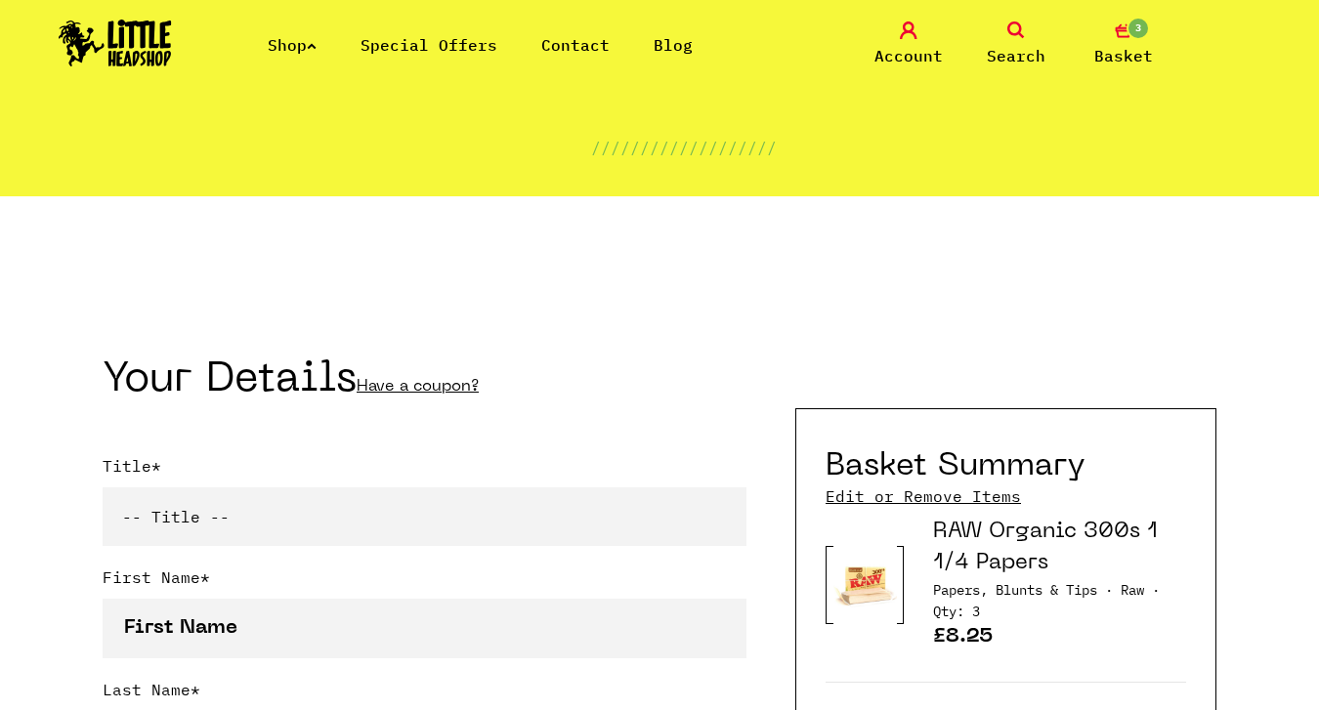
scroll to position [230, 0]
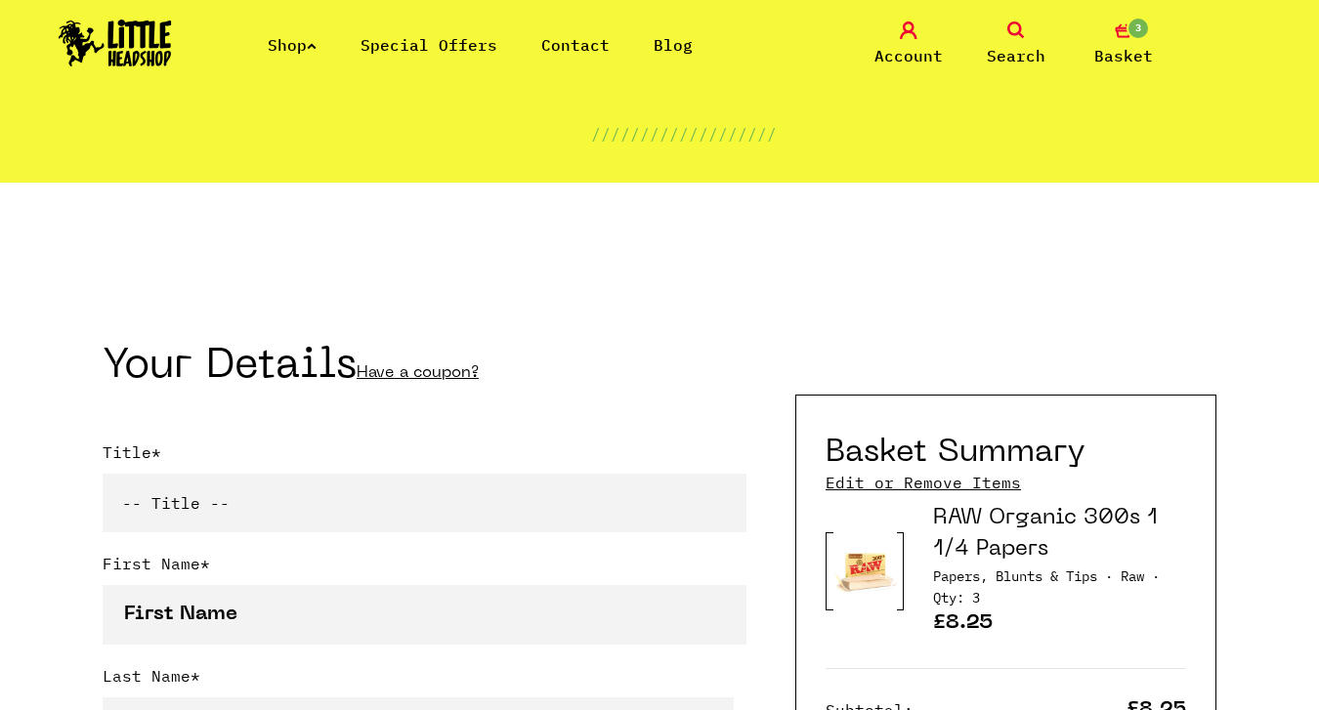
select select "mr"
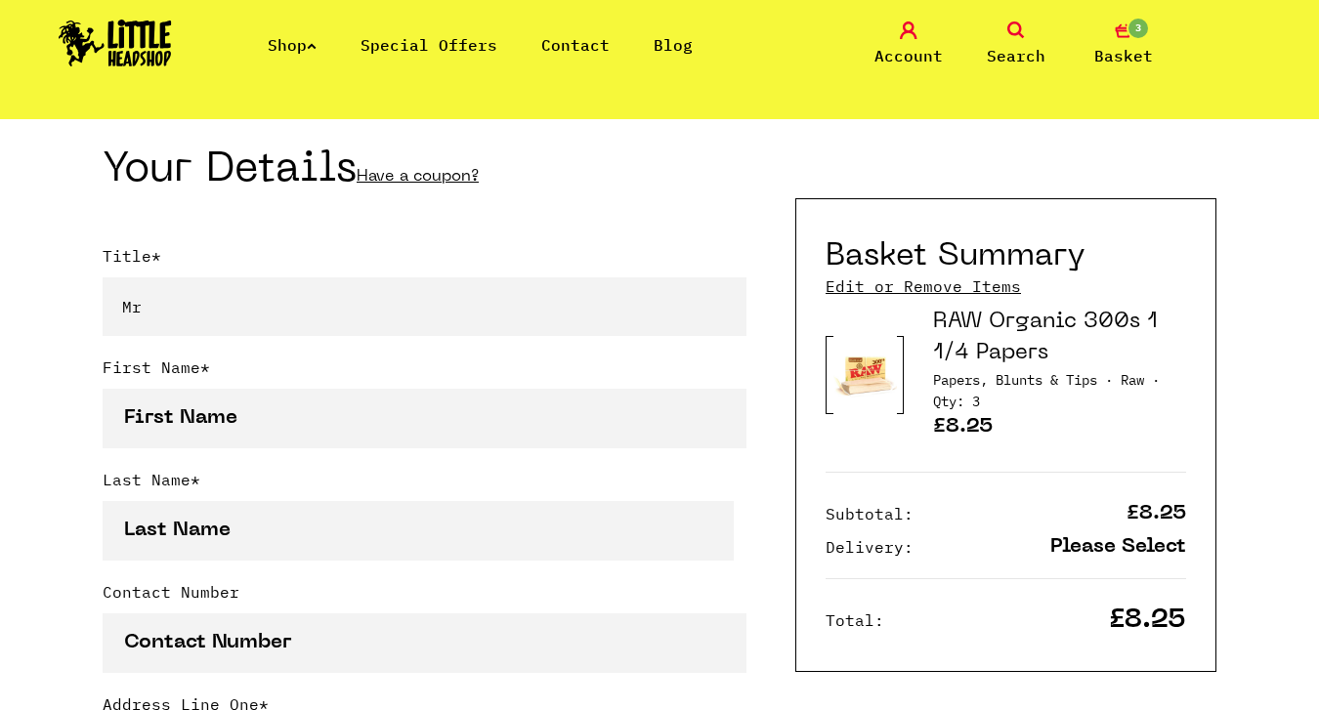
scroll to position [434, 0]
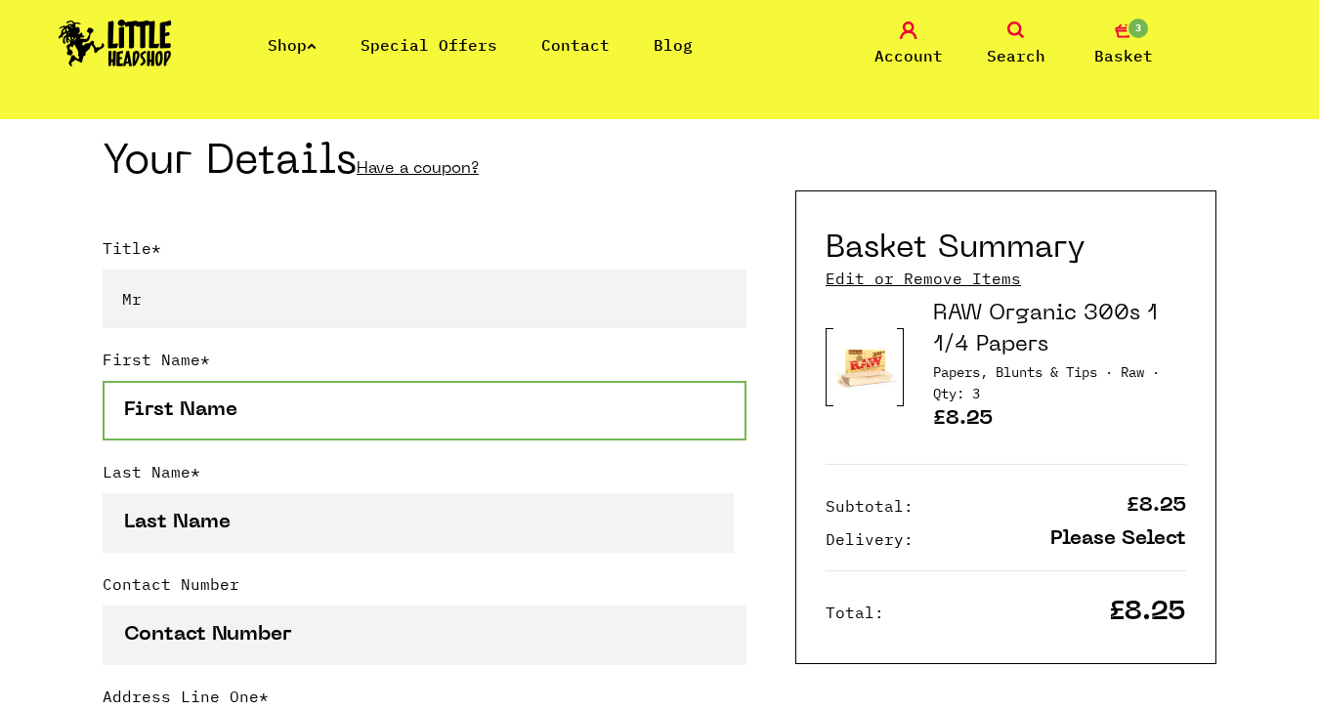
click at [707, 413] on input "First Name *" at bounding box center [425, 411] width 644 height 60
type input "Phil"
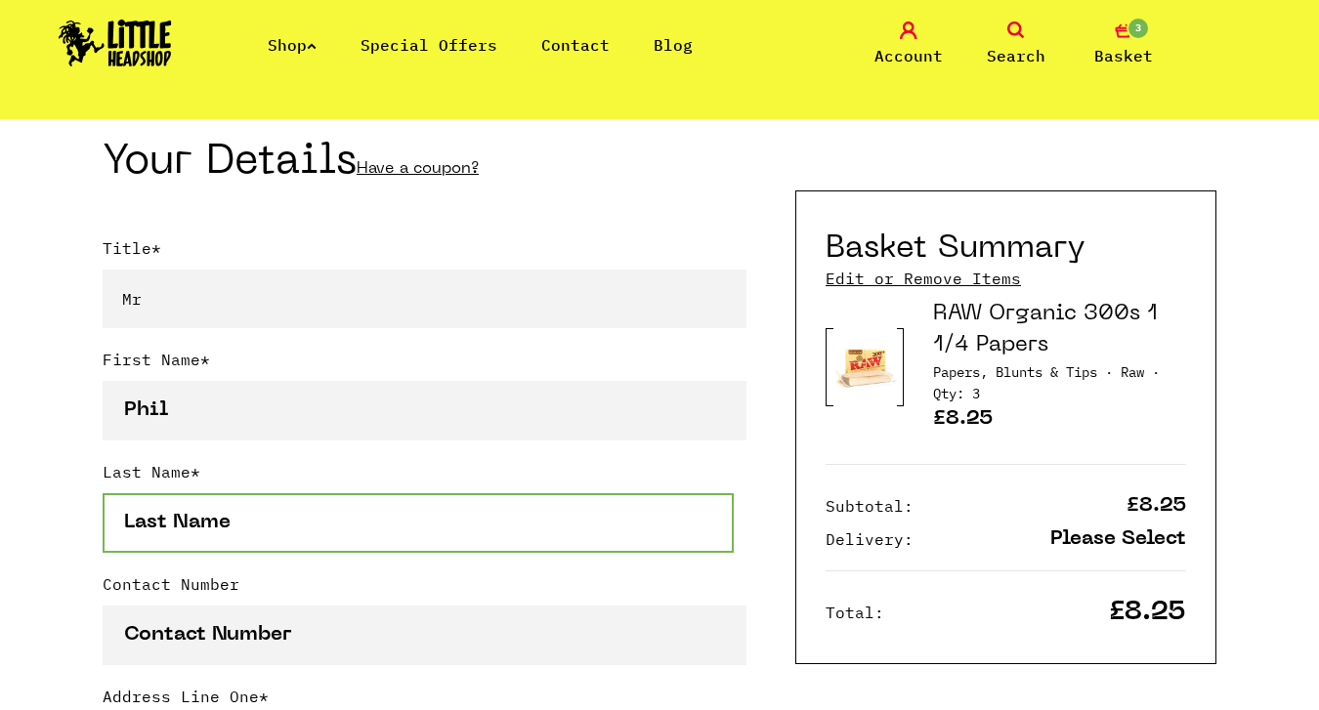
type input "Addyman"
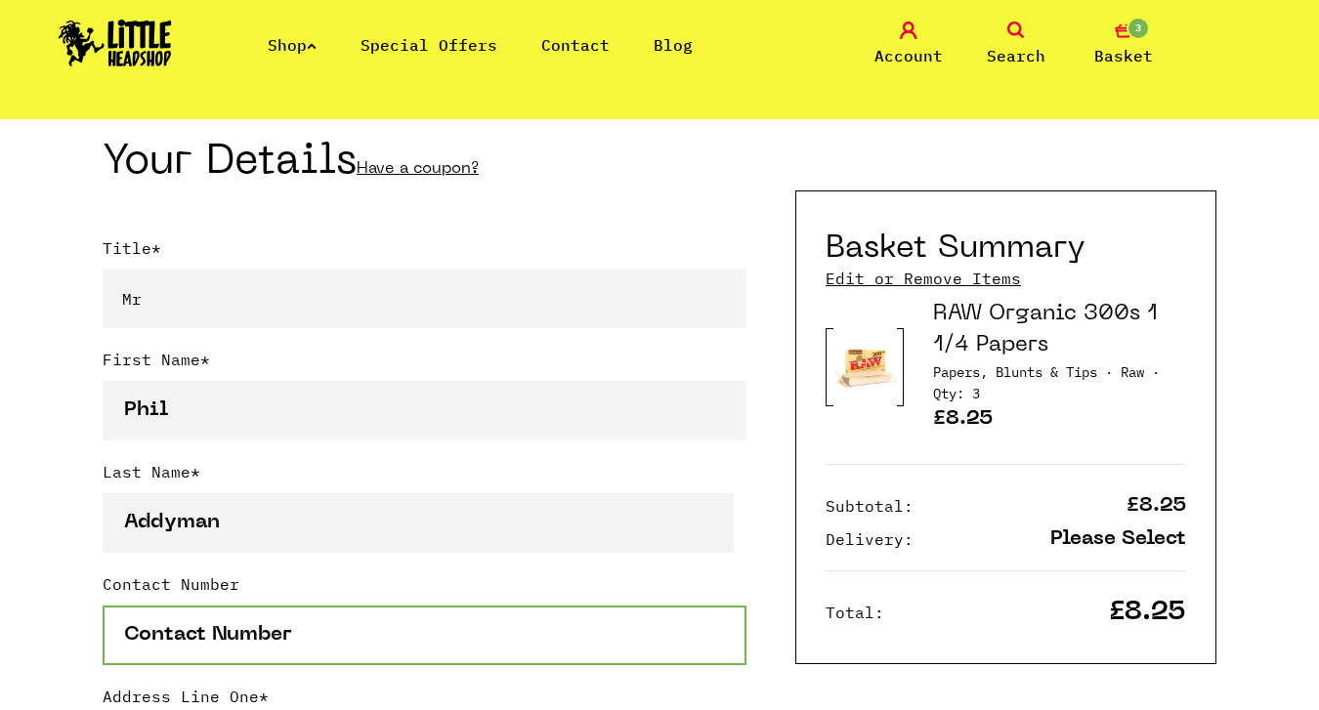
type input "7736743558"
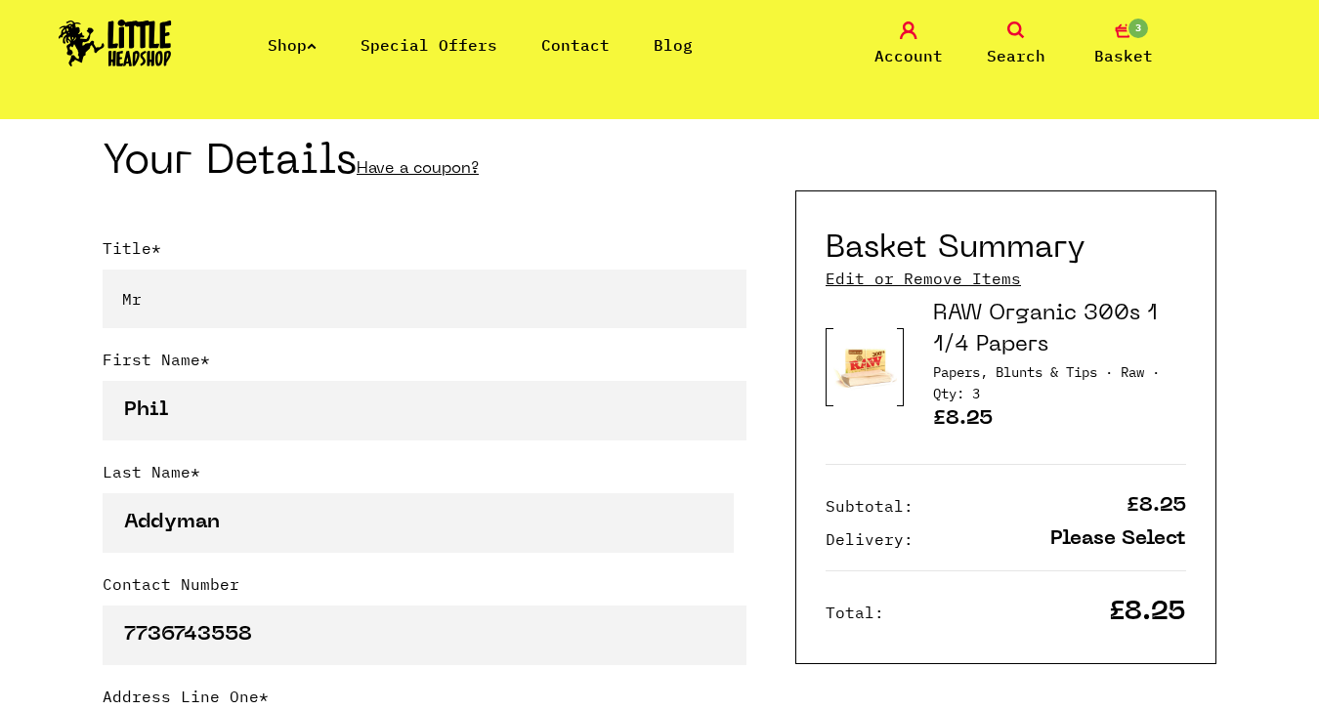
type input "Elmstead, 15, Wedderburn Road"
type input "Malvern"
select select "826"
type input "WR14 2DF"
type input "philaddyman@gmail.com"
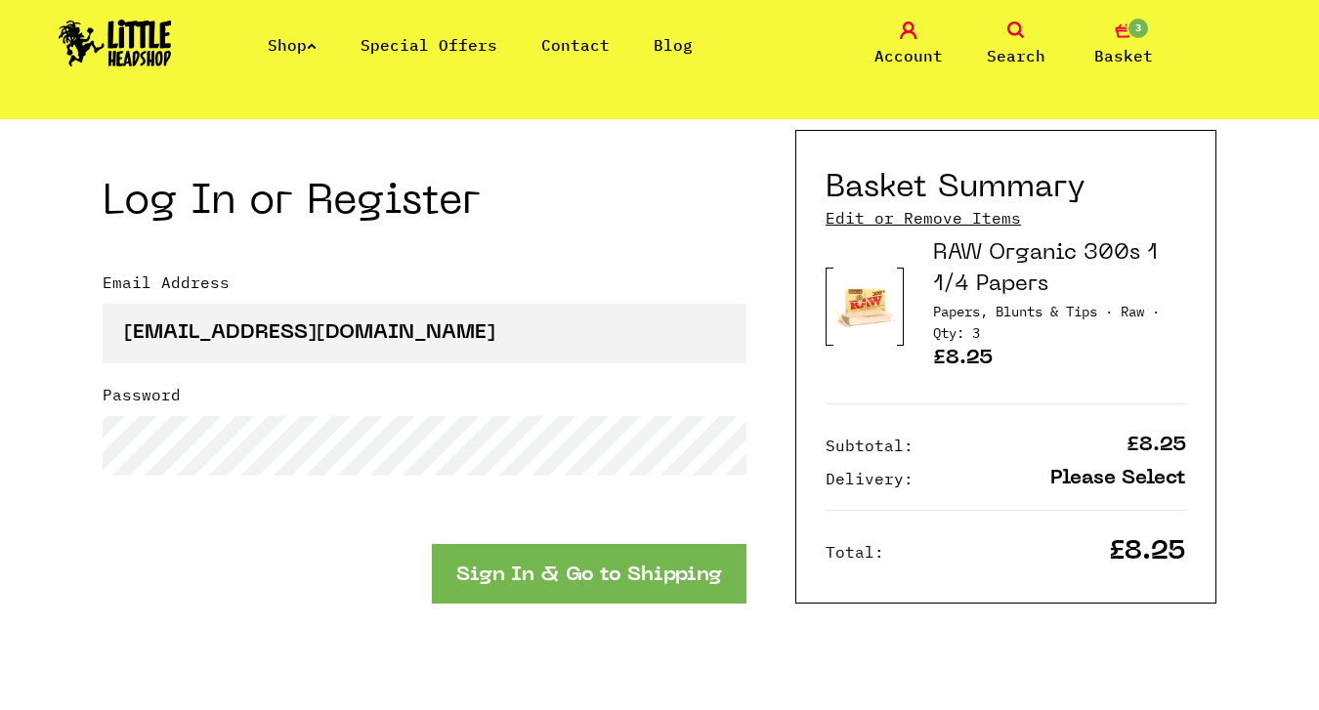
scroll to position [2197, 0]
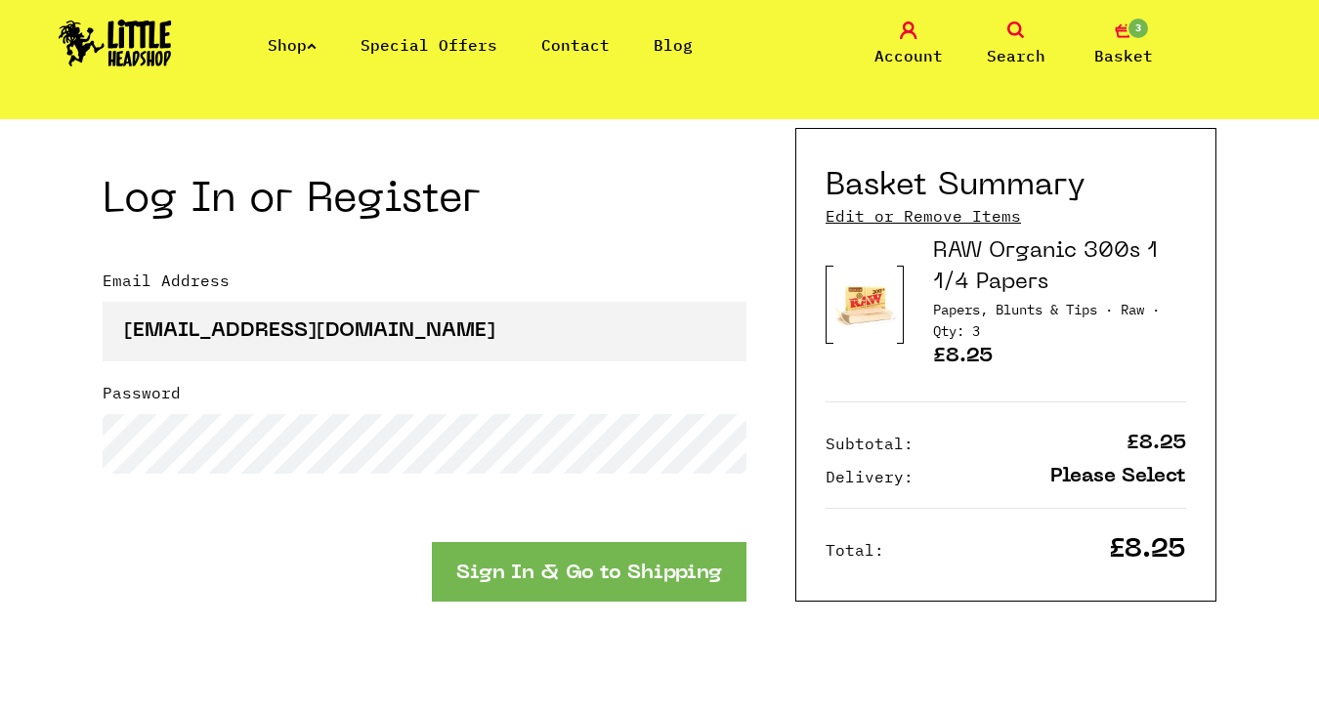
type input "07736743558"
click at [555, 564] on button "Sign In & Go to Shipping" at bounding box center [589, 572] width 315 height 60
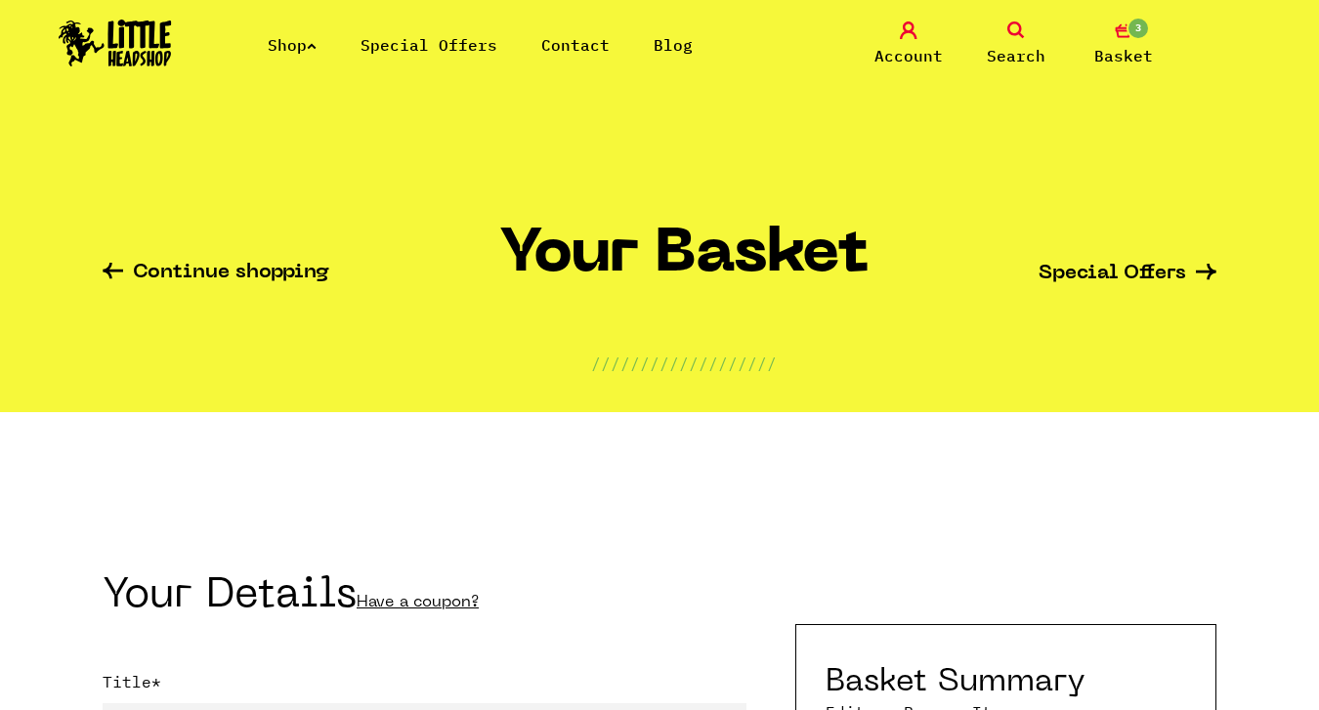
select select "mr"
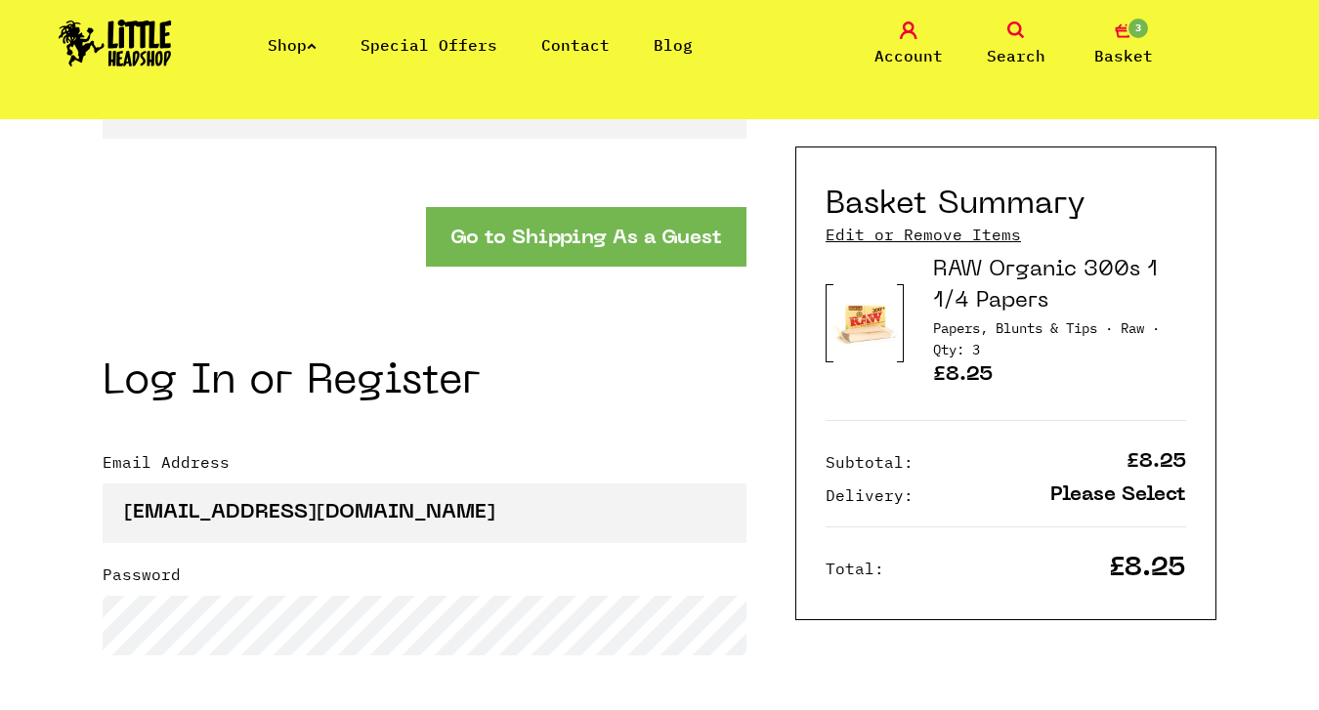
scroll to position [2040, 0]
click at [519, 243] on button "Go to Shipping As a Guest" at bounding box center [586, 238] width 321 height 60
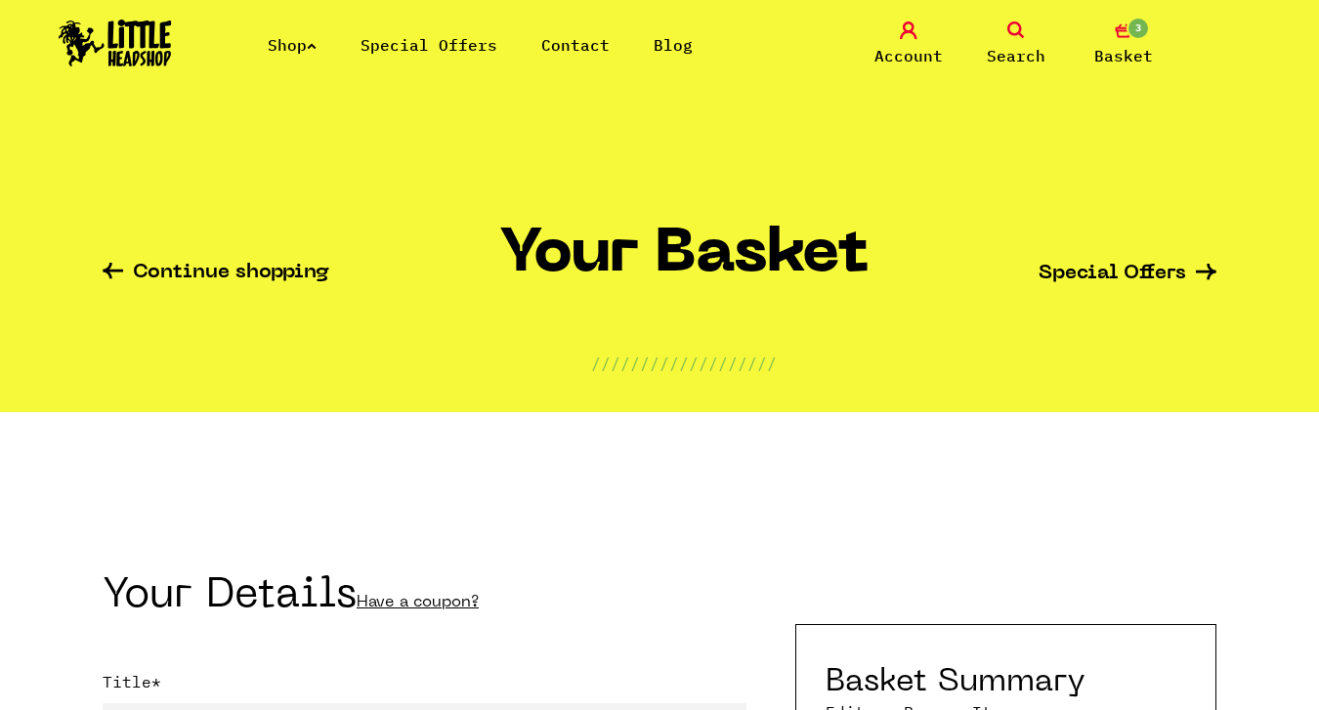
select select "mr"
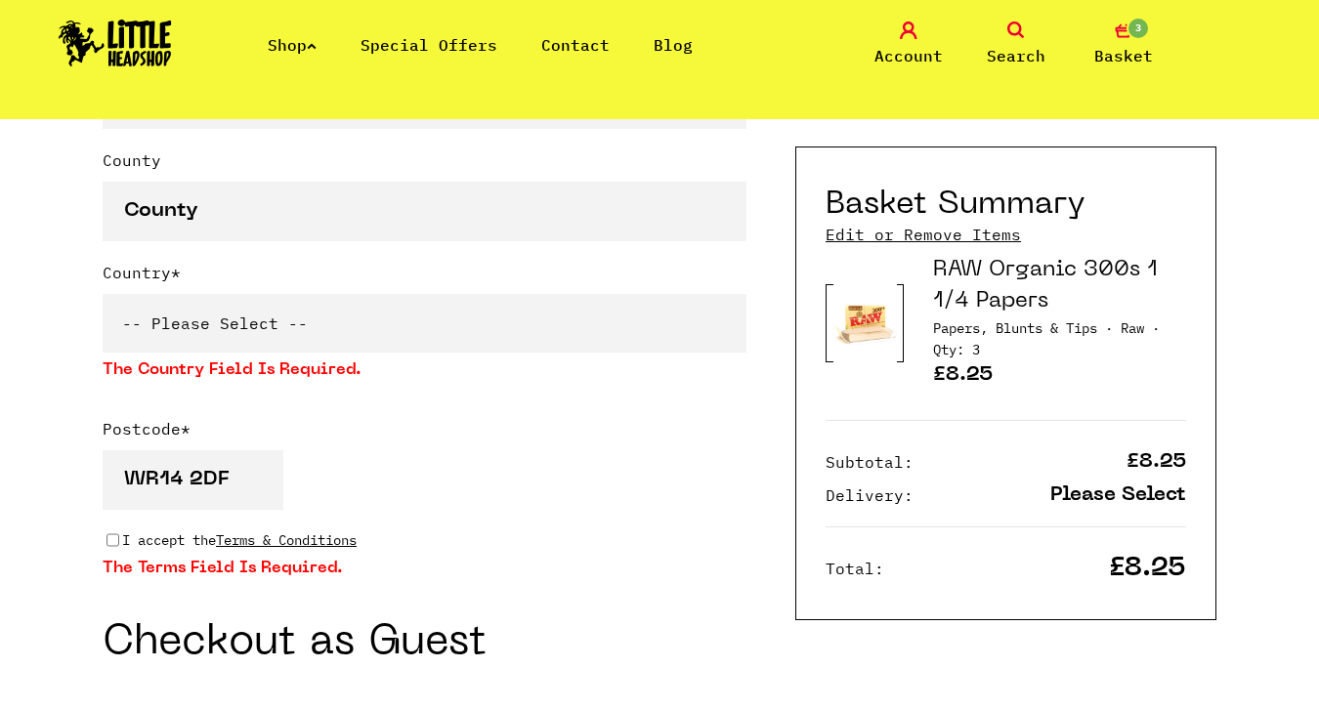
scroll to position [1422, 0]
select select "826"
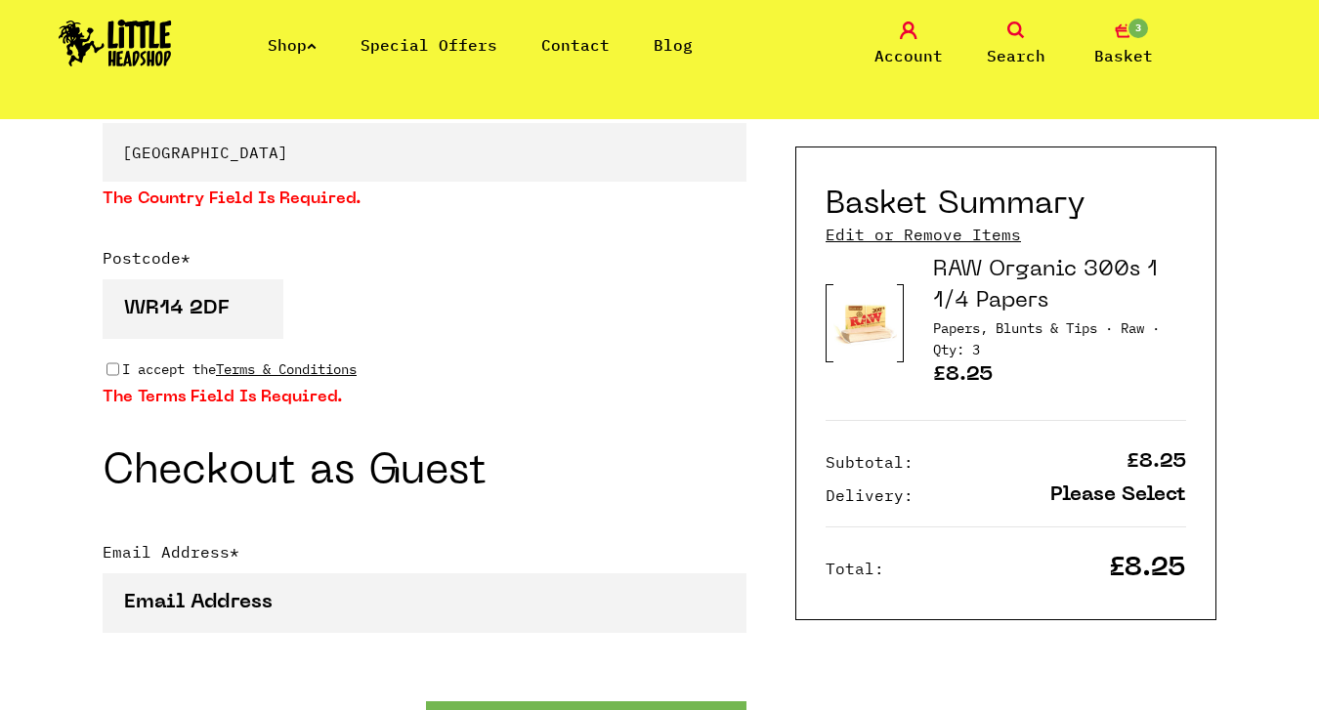
scroll to position [1593, 0]
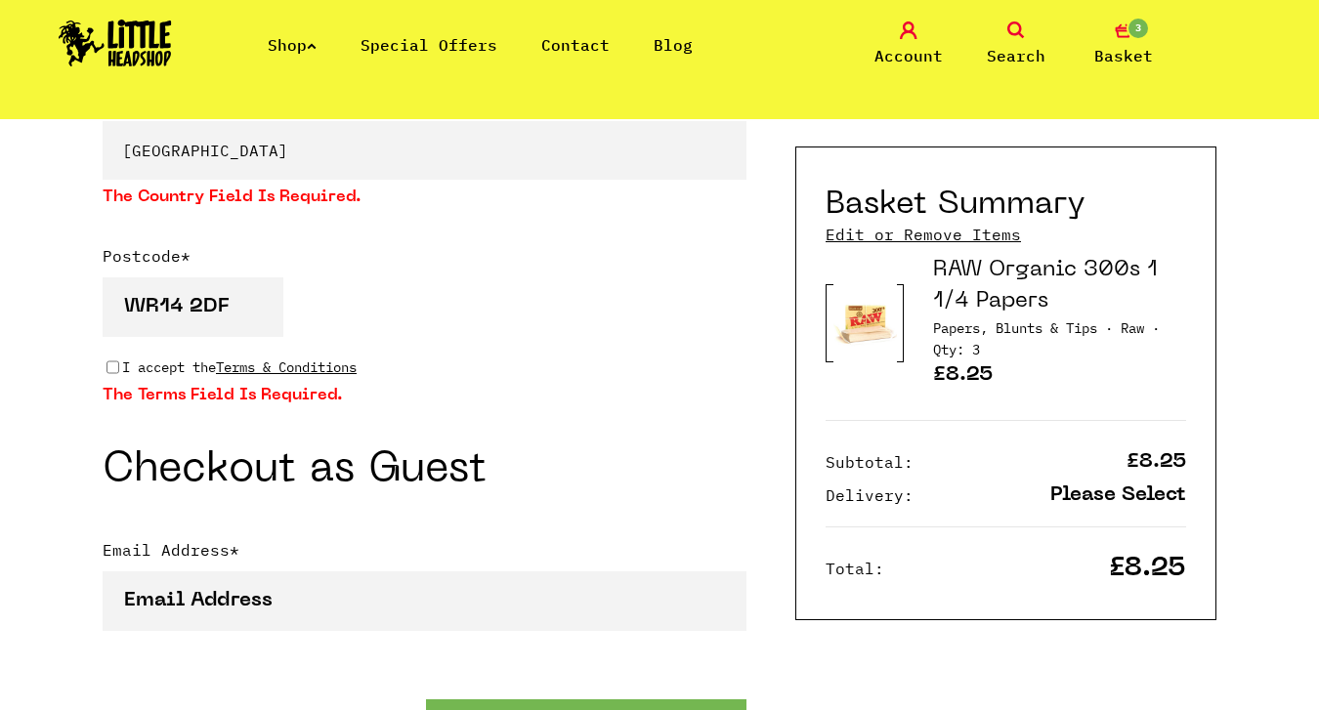
click at [122, 365] on p "I accept the Terms & Conditions" at bounding box center [239, 368] width 235 height 22
click at [119, 365] on input "I accept the Terms & Conditions" at bounding box center [113, 368] width 13 height 16
checkbox input "true"
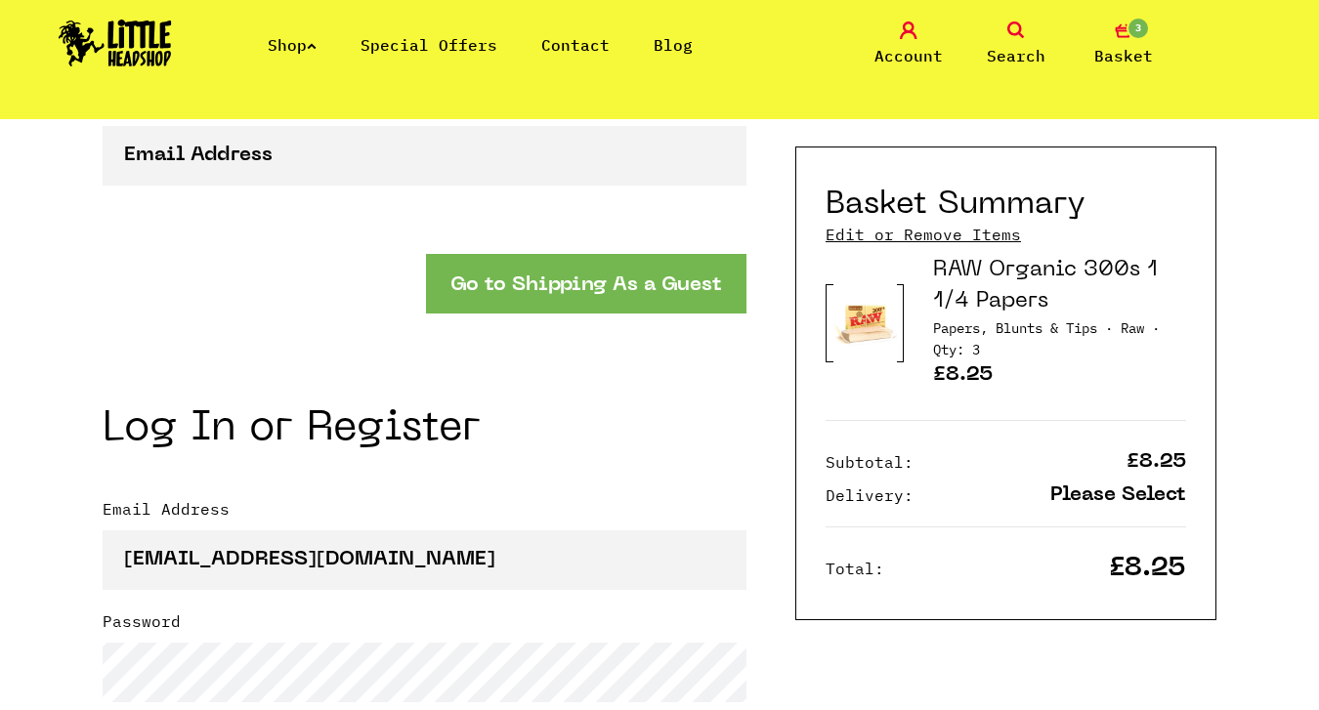
scroll to position [2045, 0]
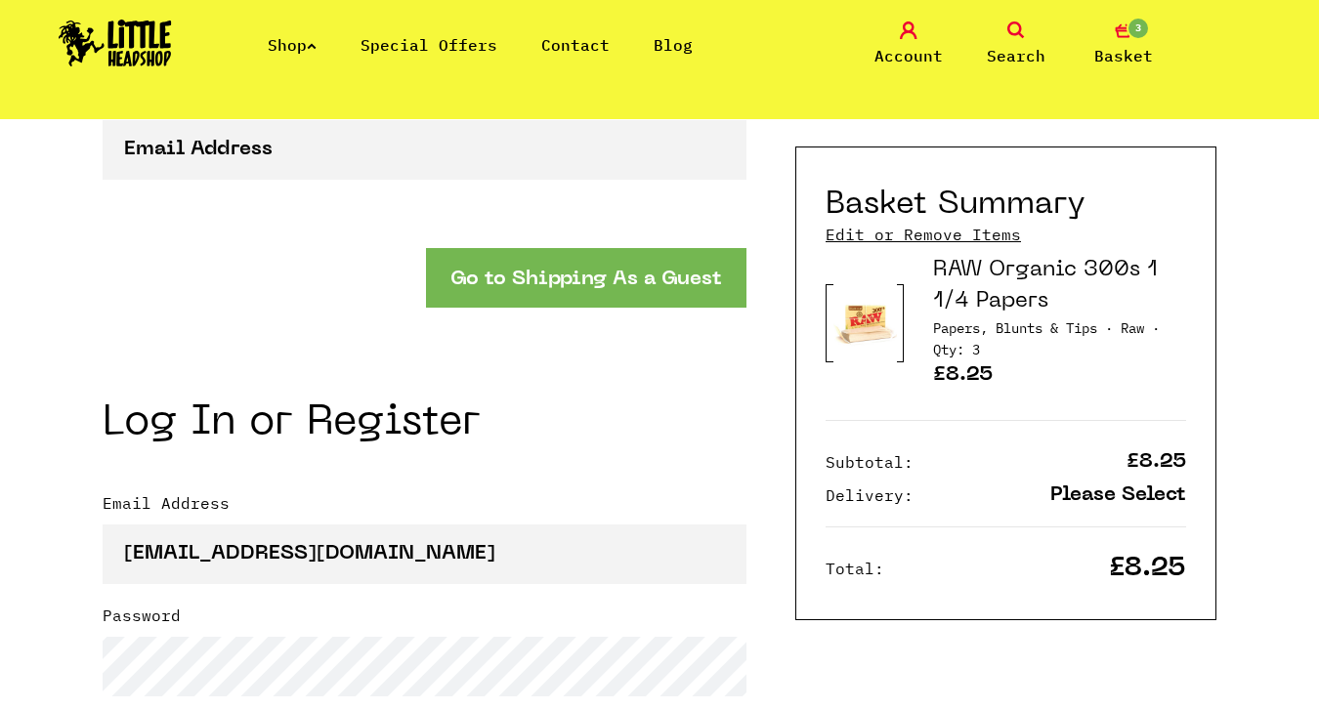
click at [545, 303] on button "Go to Shipping As a Guest" at bounding box center [586, 278] width 321 height 60
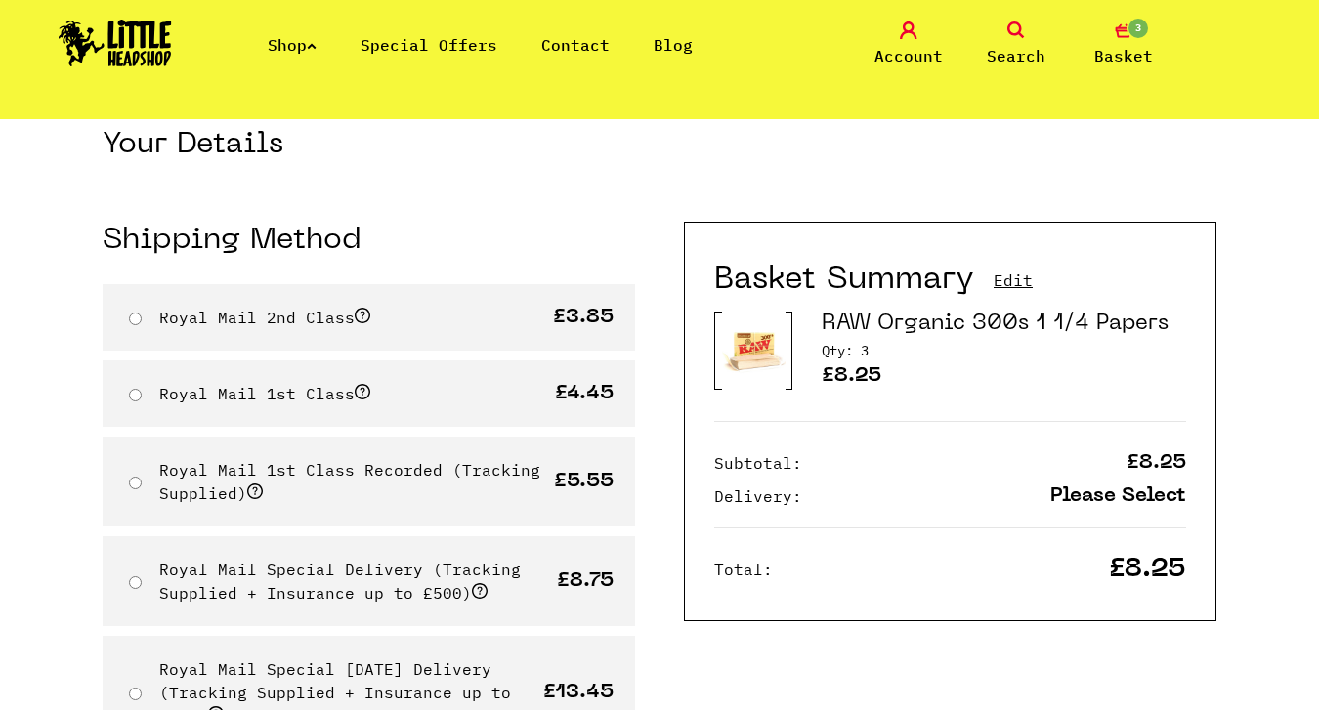
scroll to position [112, 0]
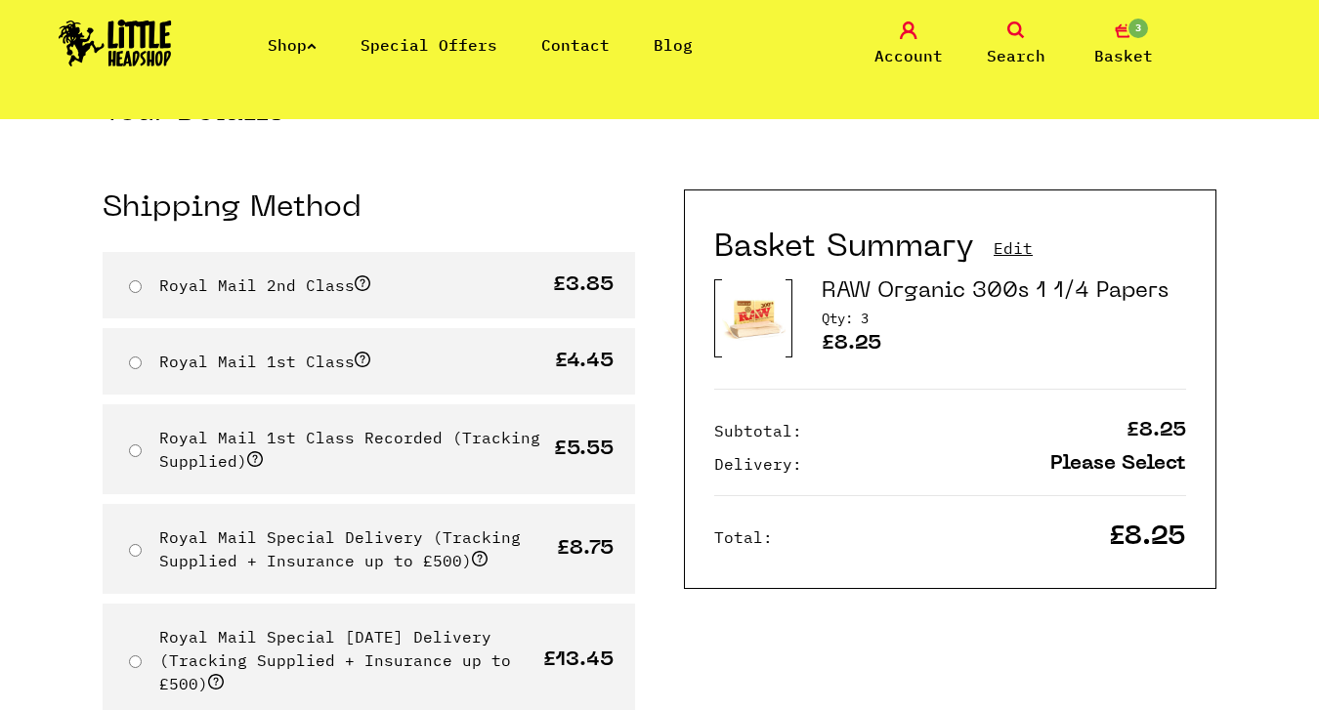
click at [464, 294] on div "Royal Mail 2nd Class £3.85" at bounding box center [369, 285] width 533 height 66
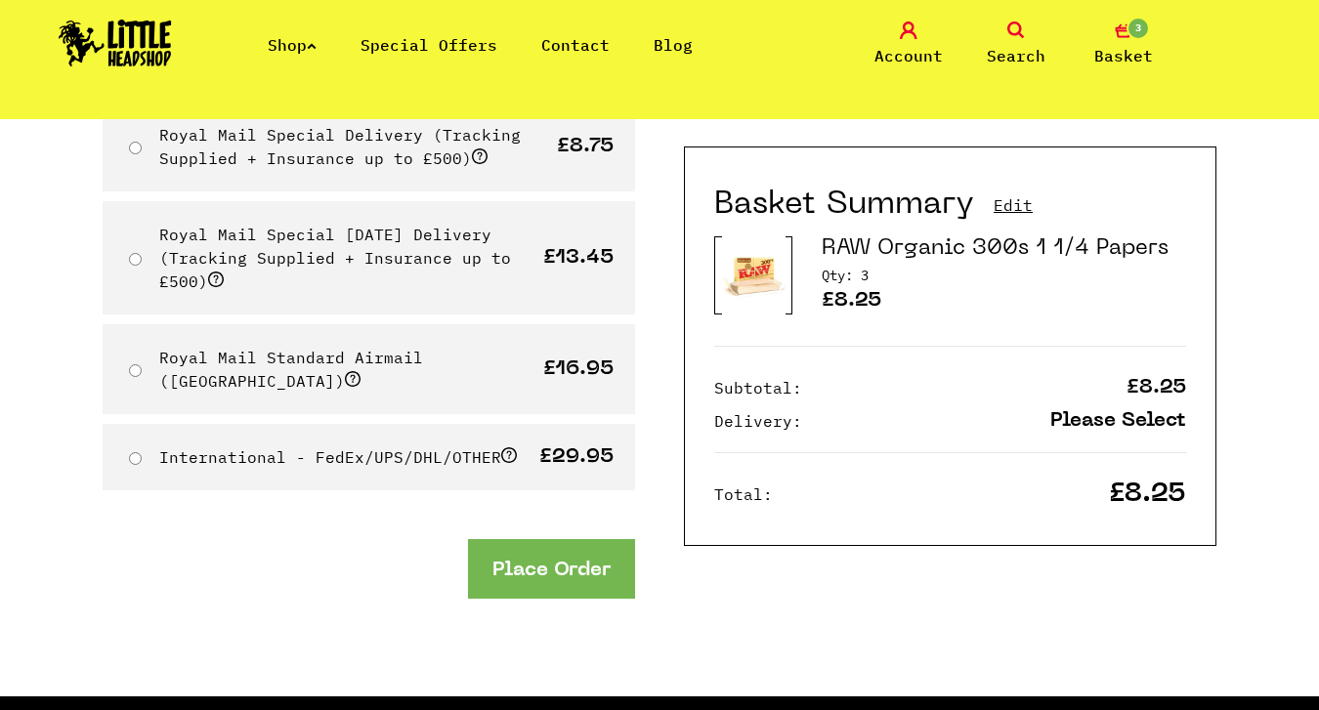
scroll to position [517, 0]
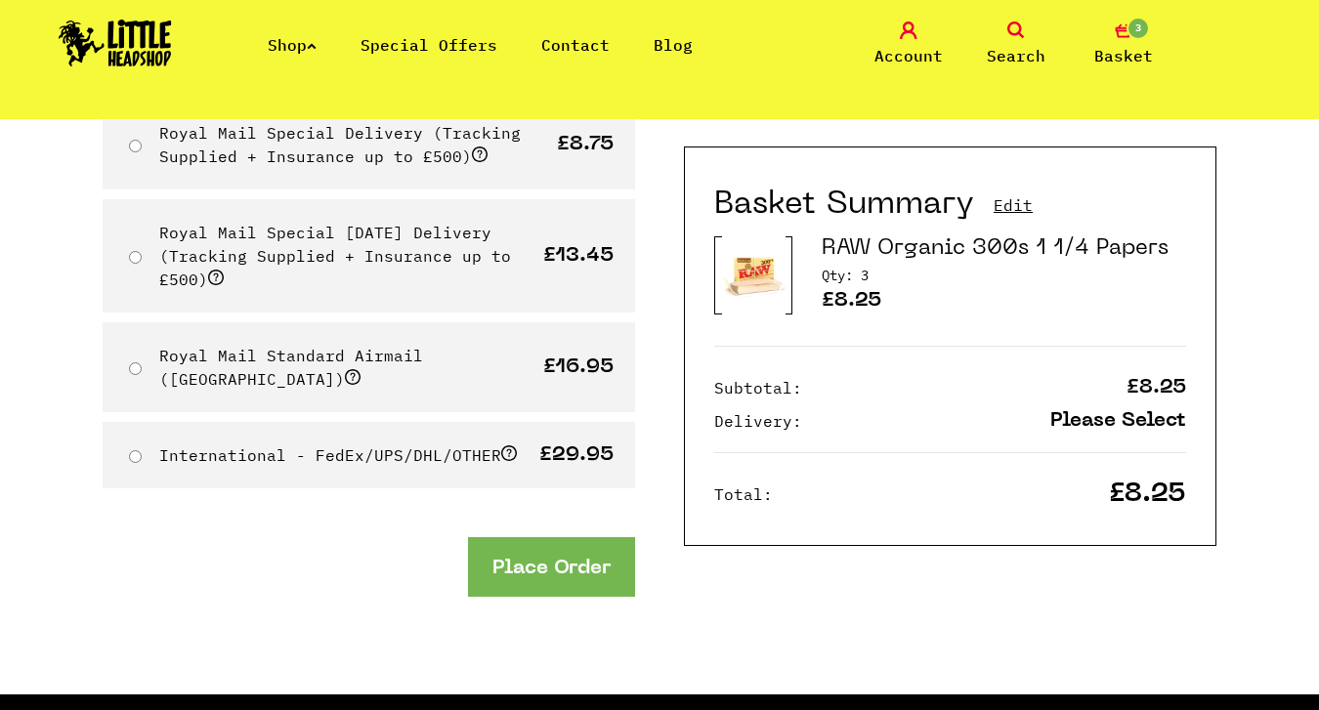
click at [547, 540] on button "Place Order" at bounding box center [551, 568] width 167 height 60
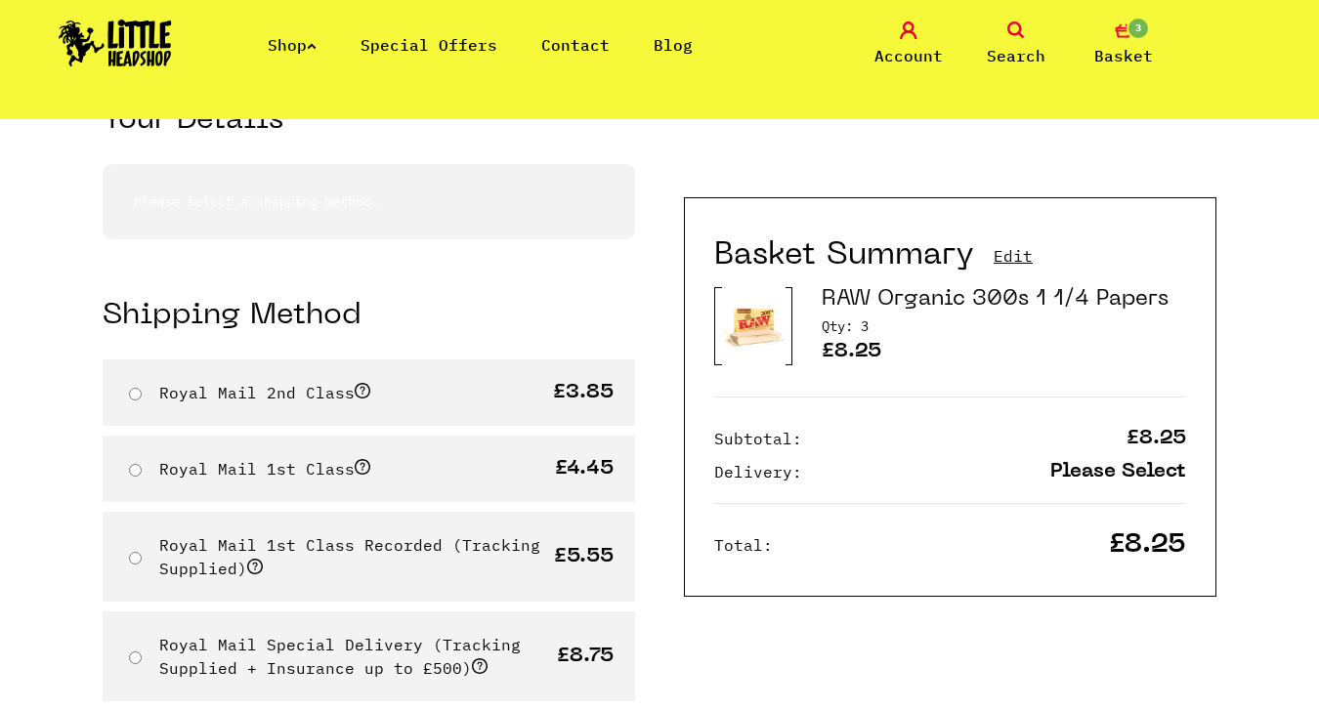
scroll to position [105, 0]
click at [131, 391] on input "Royal Mail 2nd Class" at bounding box center [135, 394] width 13 height 13
radio input "true"
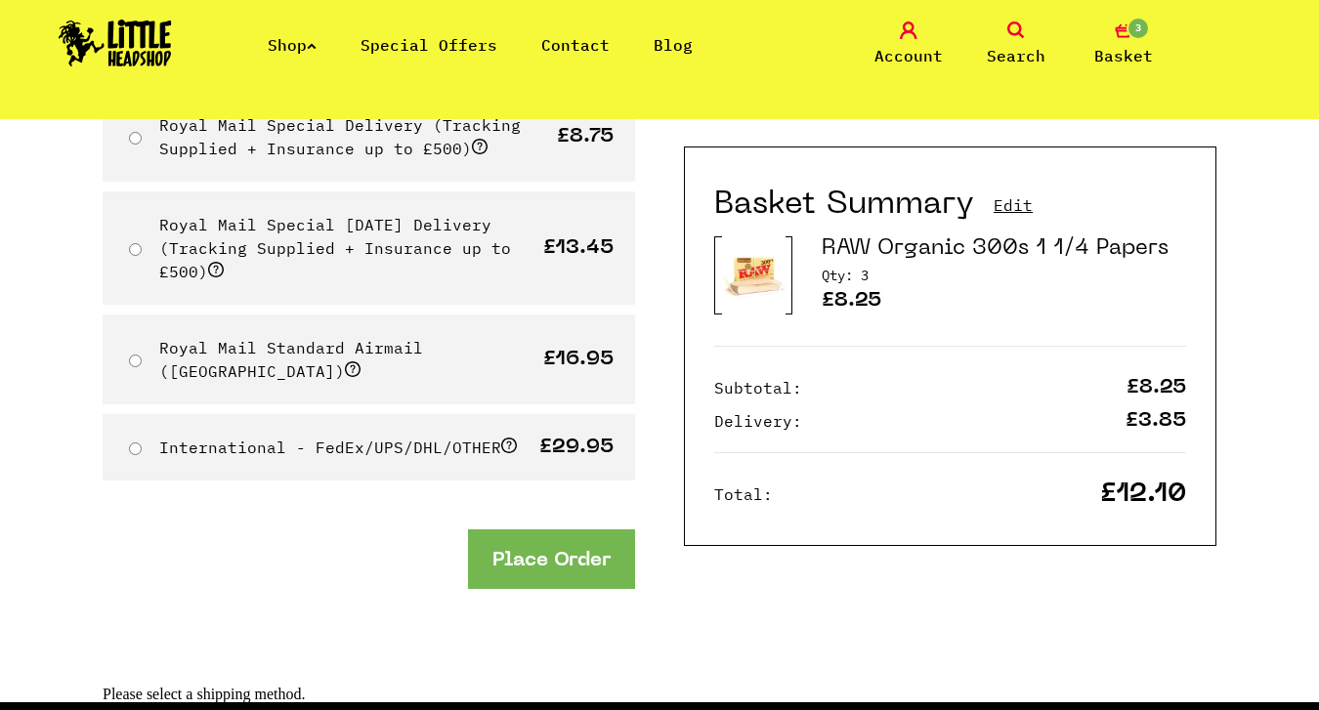
scroll to position [623, 0]
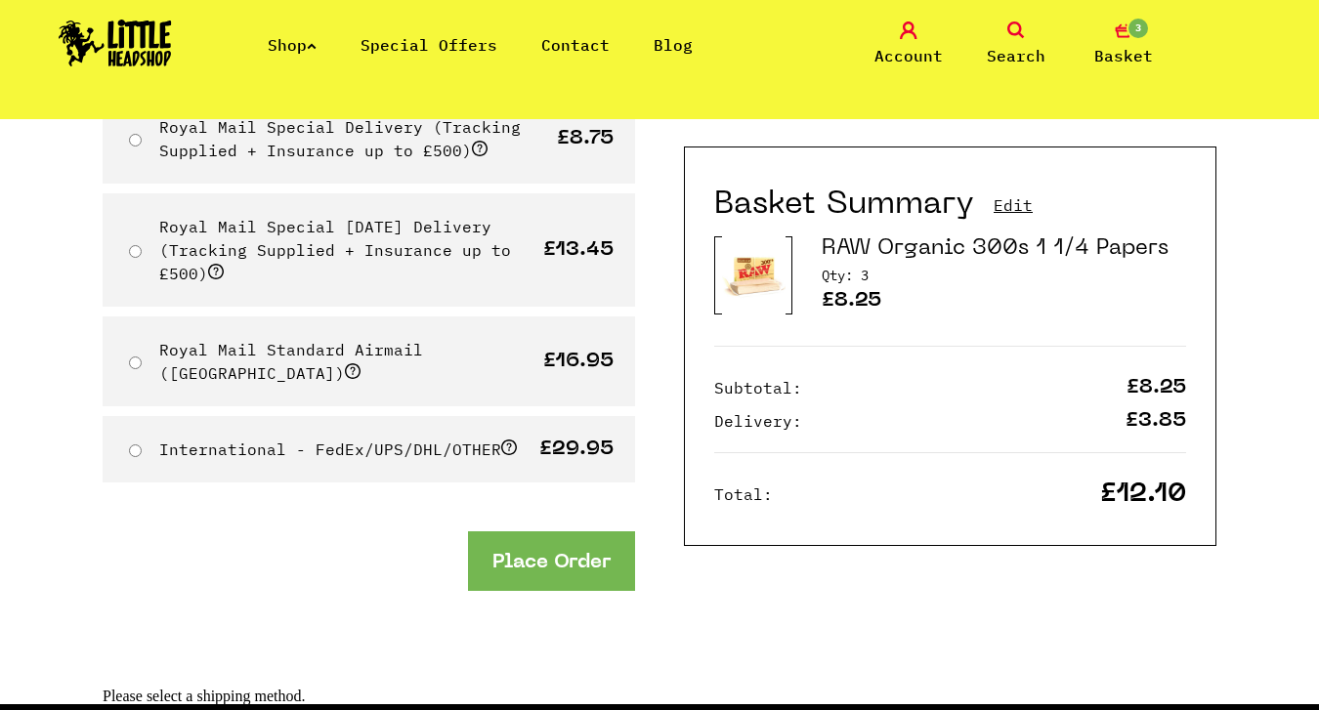
click at [551, 543] on button "Place Order" at bounding box center [551, 562] width 167 height 60
